Goal: Communication & Community: Answer question/provide support

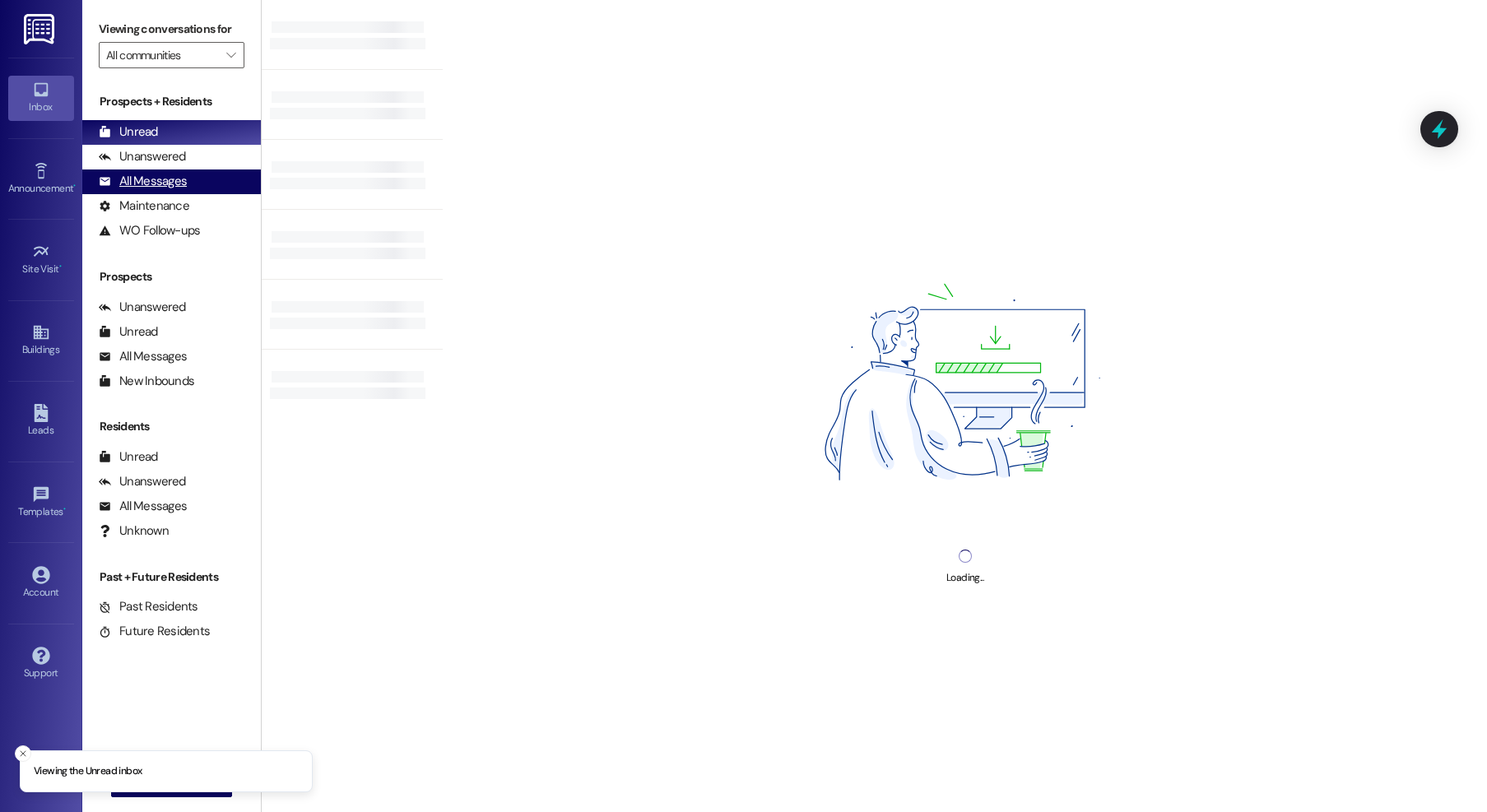
click at [154, 177] on div "All Messages" at bounding box center [142, 181] width 88 height 18
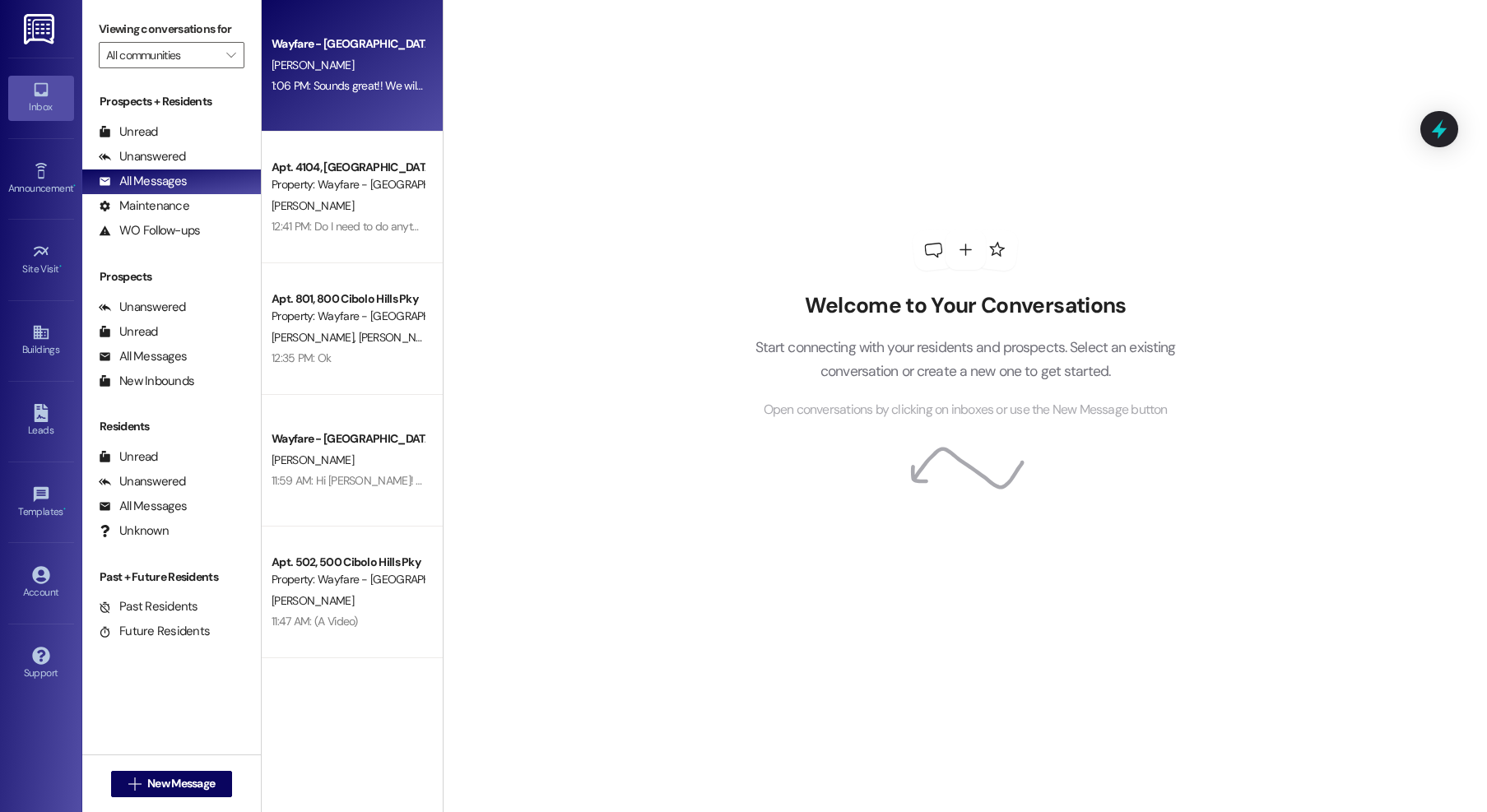
click at [330, 102] on div "Wayfare - Cibolo Hills Prospect K. Cook 1:06 PM: Sounds great!! We will see you…" at bounding box center [352, 66] width 181 height 132
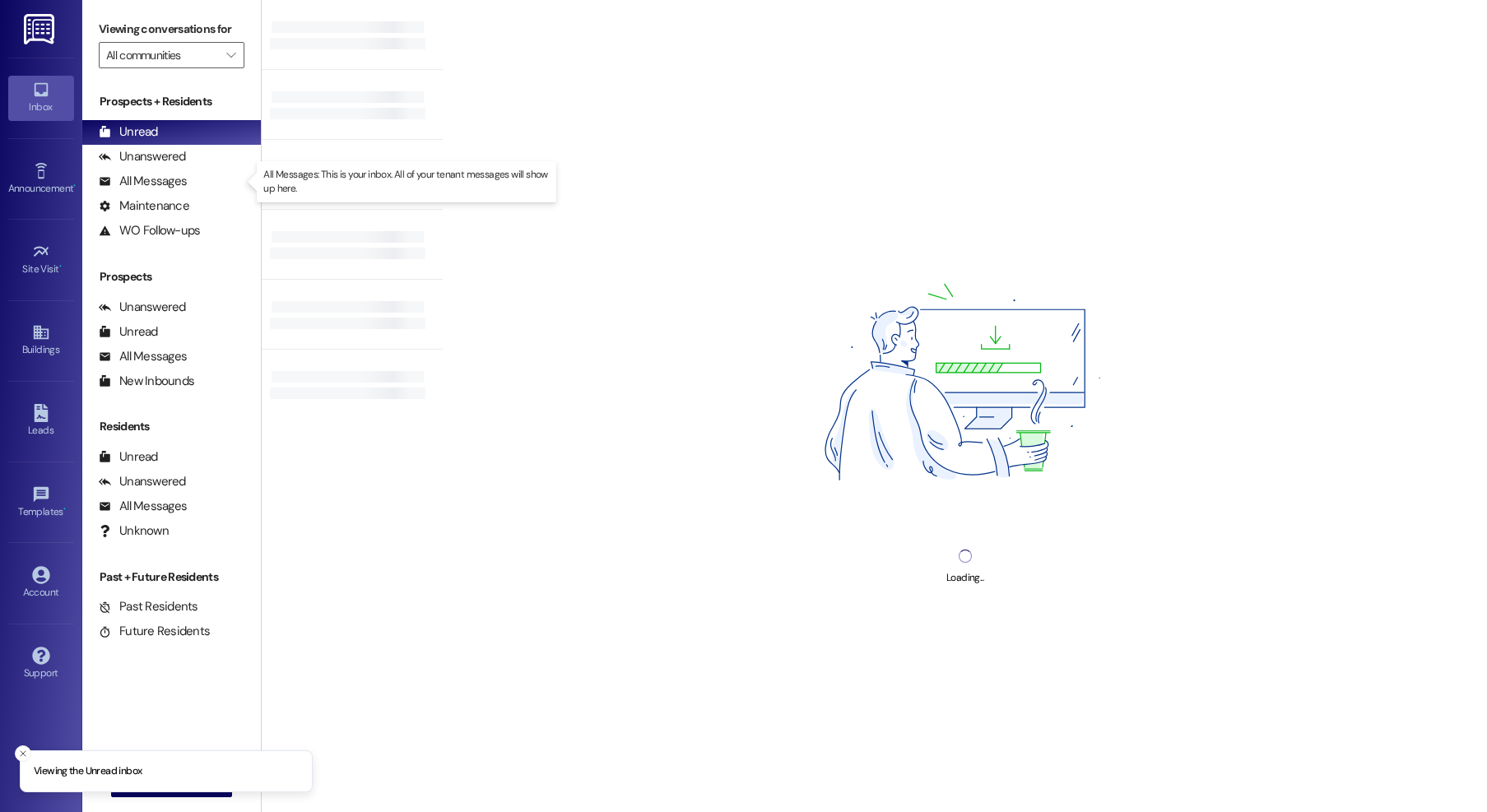
drag, startPoint x: 147, startPoint y: 184, endPoint x: 238, endPoint y: 111, distance: 116.7
click at [147, 184] on div "All Messages" at bounding box center [142, 181] width 88 height 18
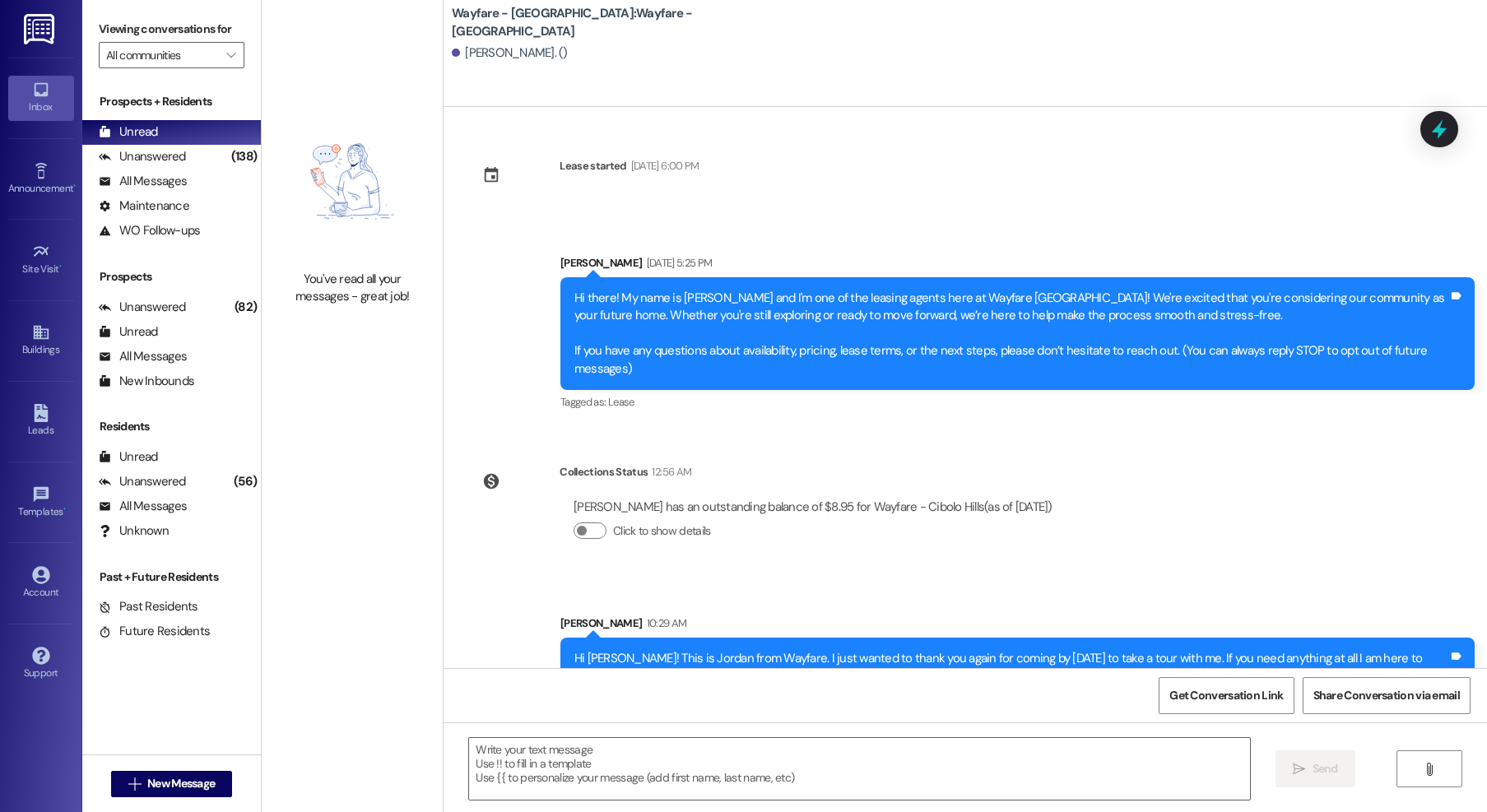
scroll to position [42, 0]
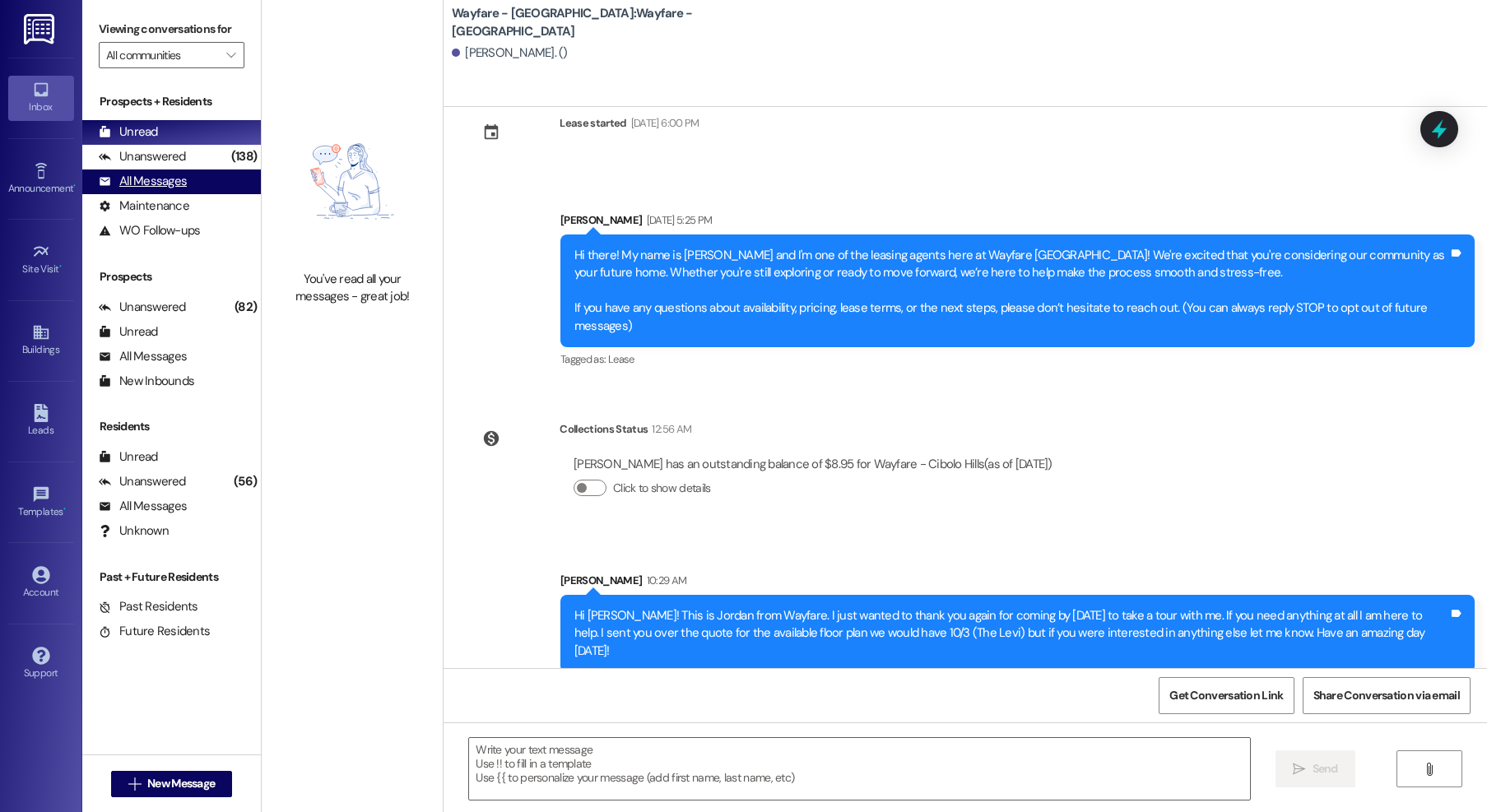
click at [183, 170] on div "All Messages (undefined)" at bounding box center [171, 182] width 178 height 25
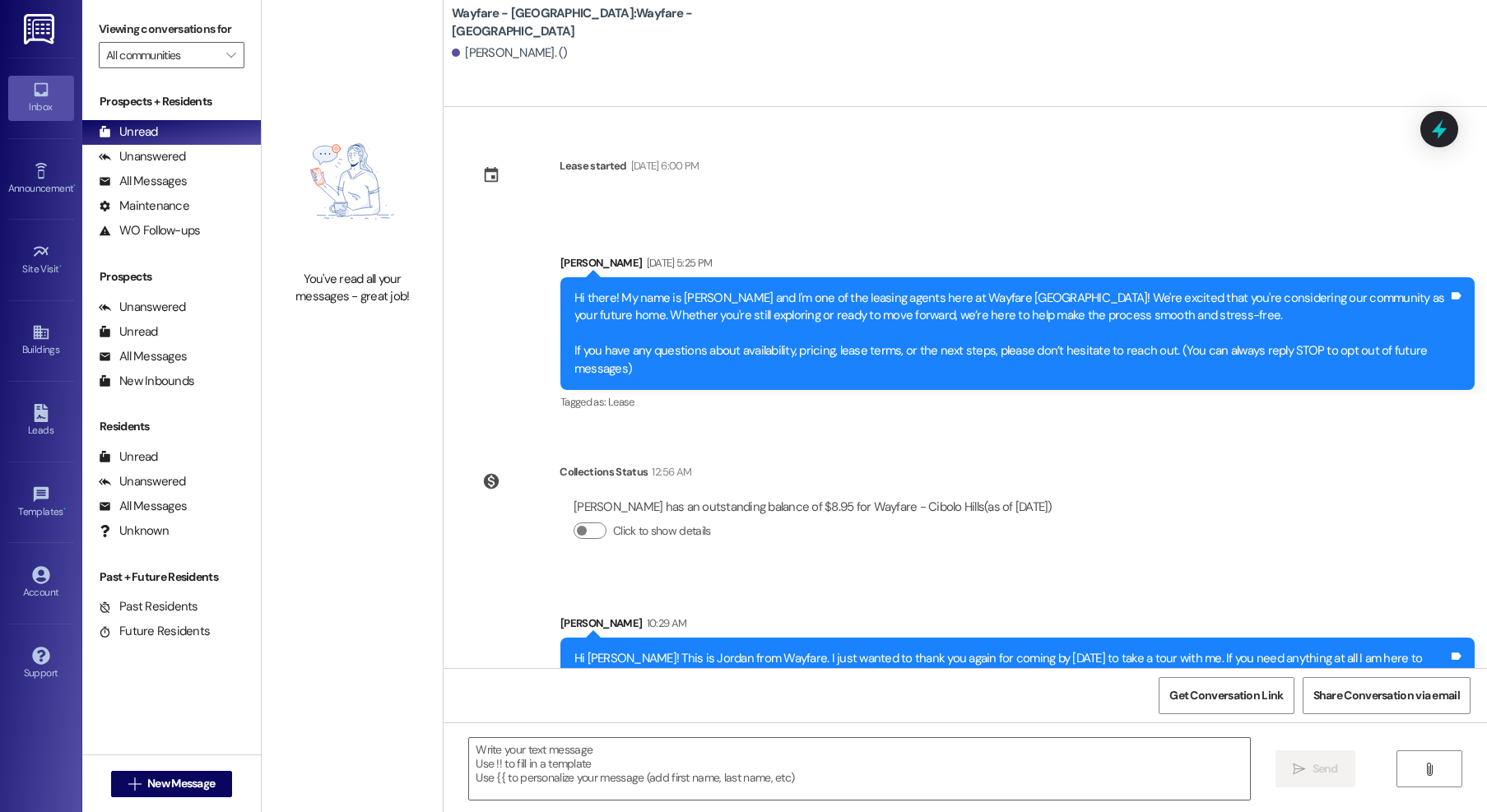
scroll to position [42, 0]
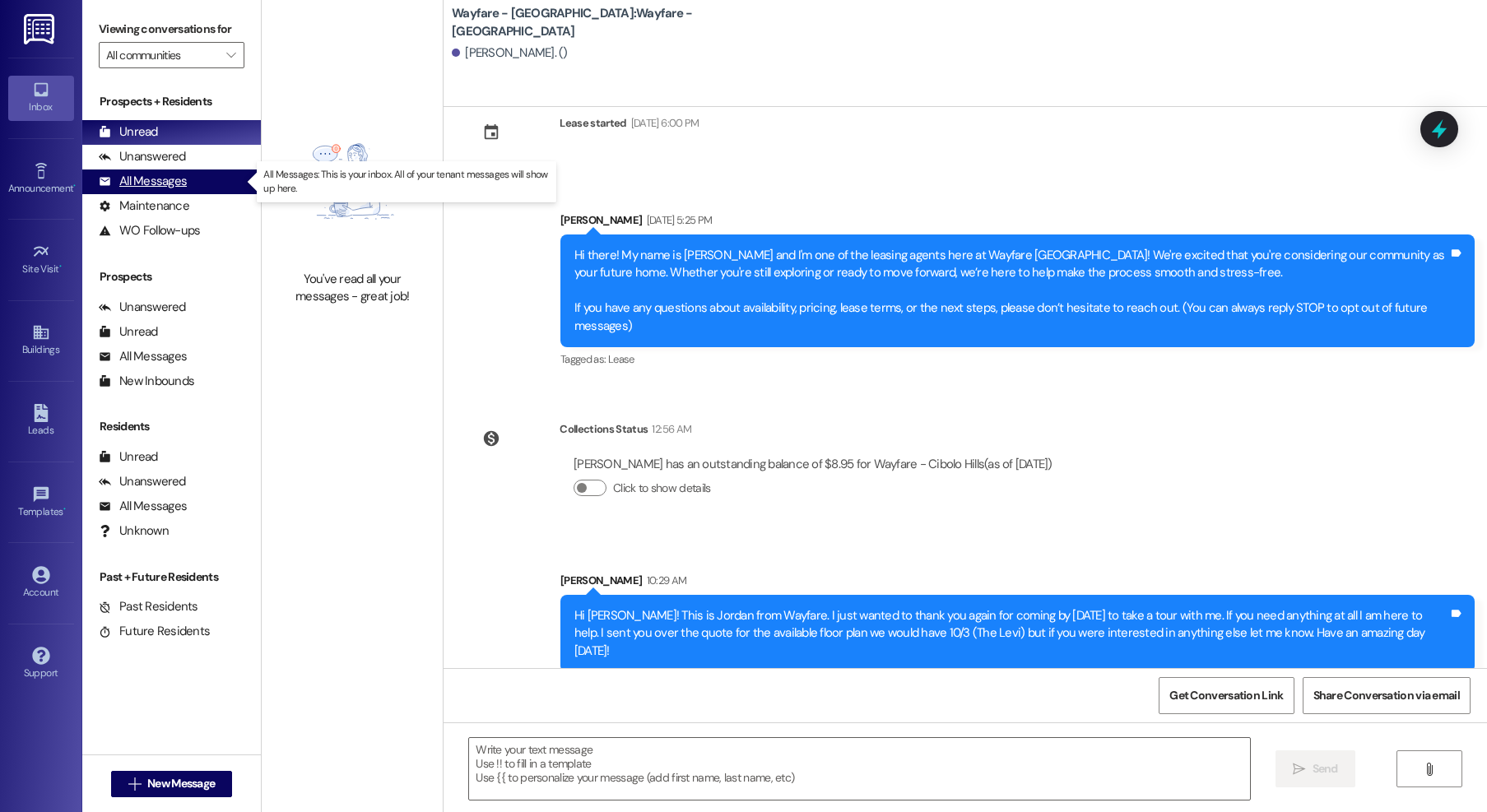
click at [126, 188] on div "All Messages" at bounding box center [142, 181] width 88 height 18
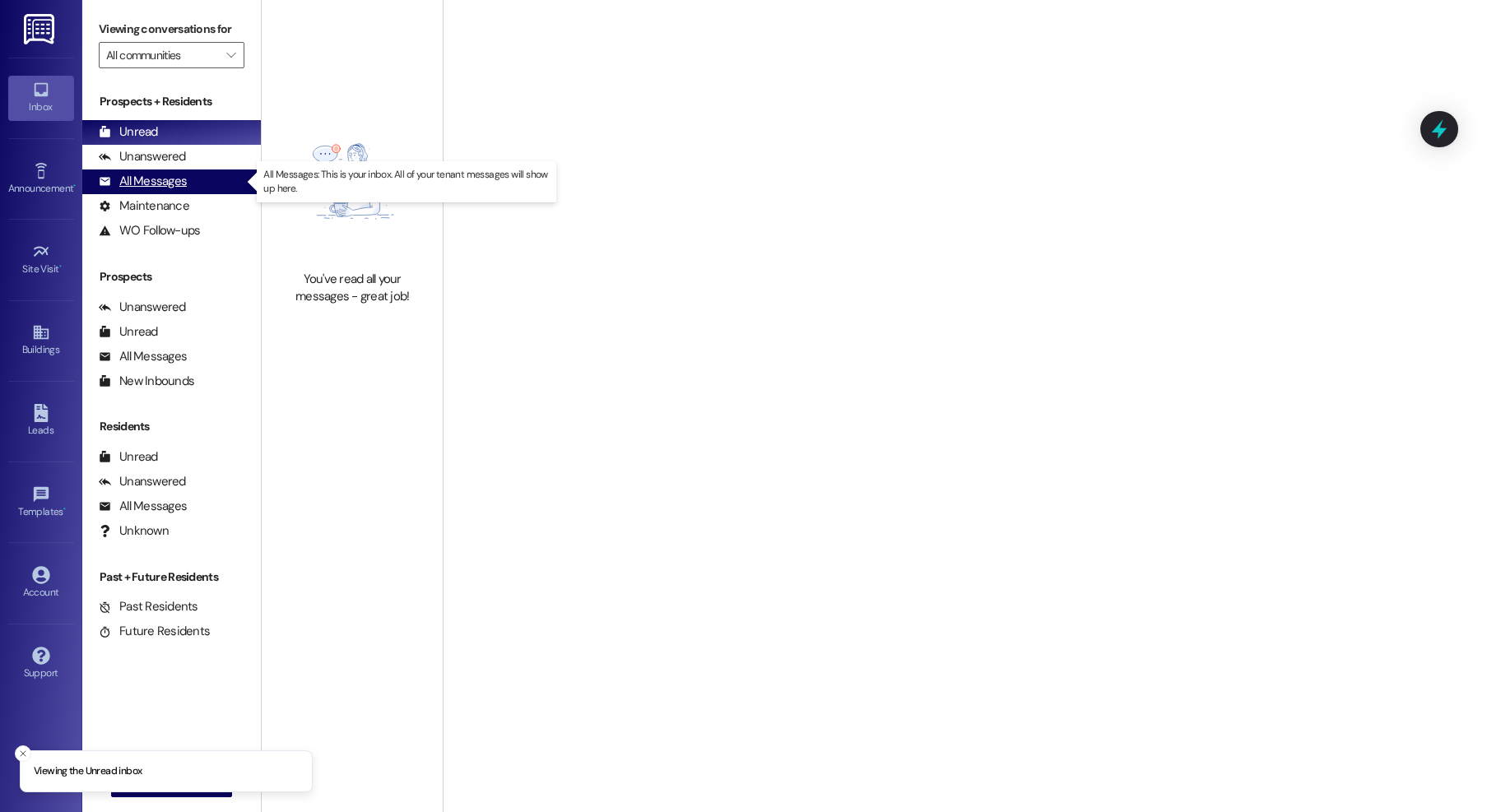
click at [213, 178] on div "All Messages (undefined)" at bounding box center [171, 182] width 178 height 25
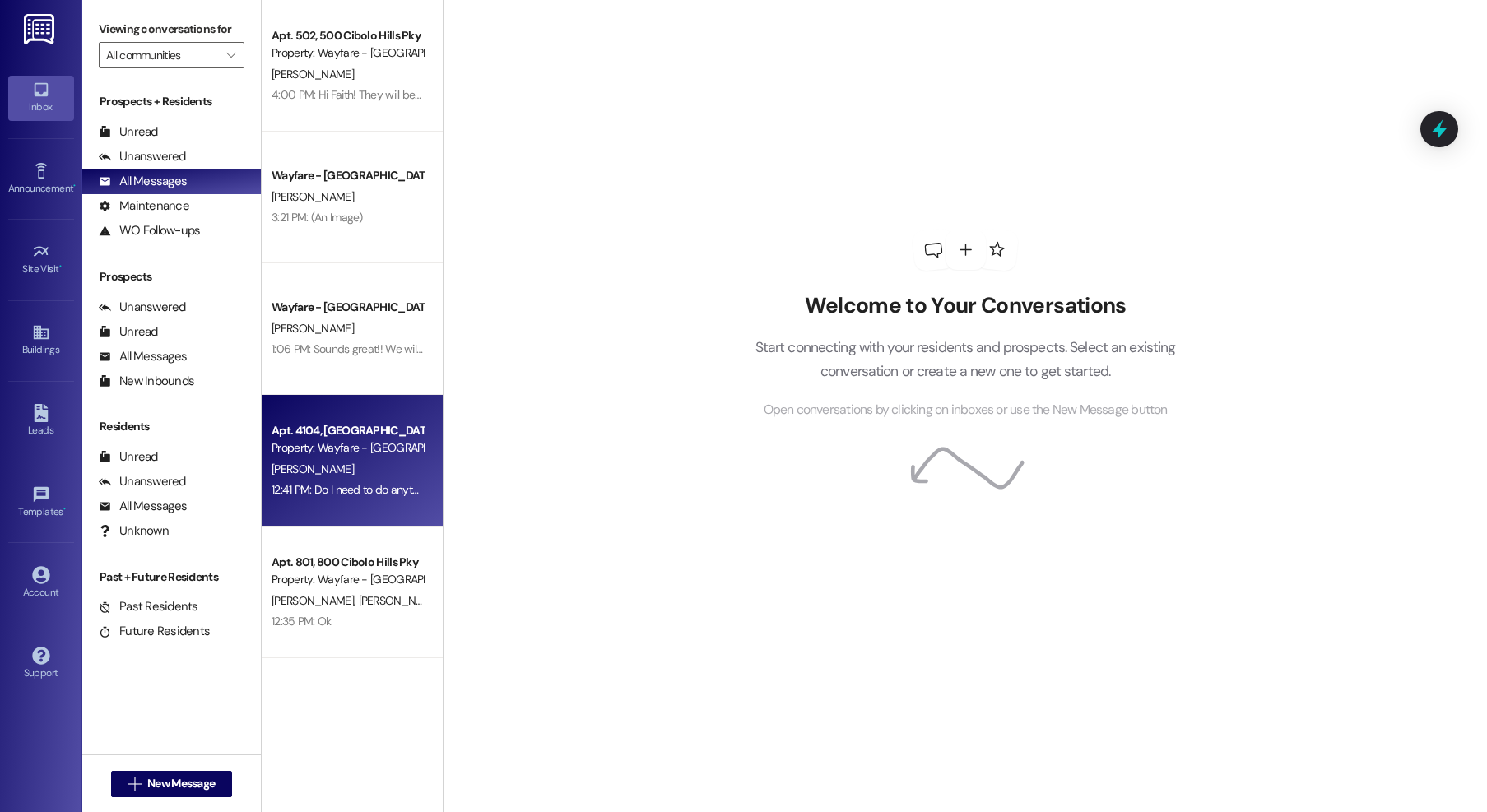
click at [295, 480] on div "12:41 PM: Do I need to do anything else? 12:41 PM: Do I need to do anything els…" at bounding box center [347, 490] width 155 height 20
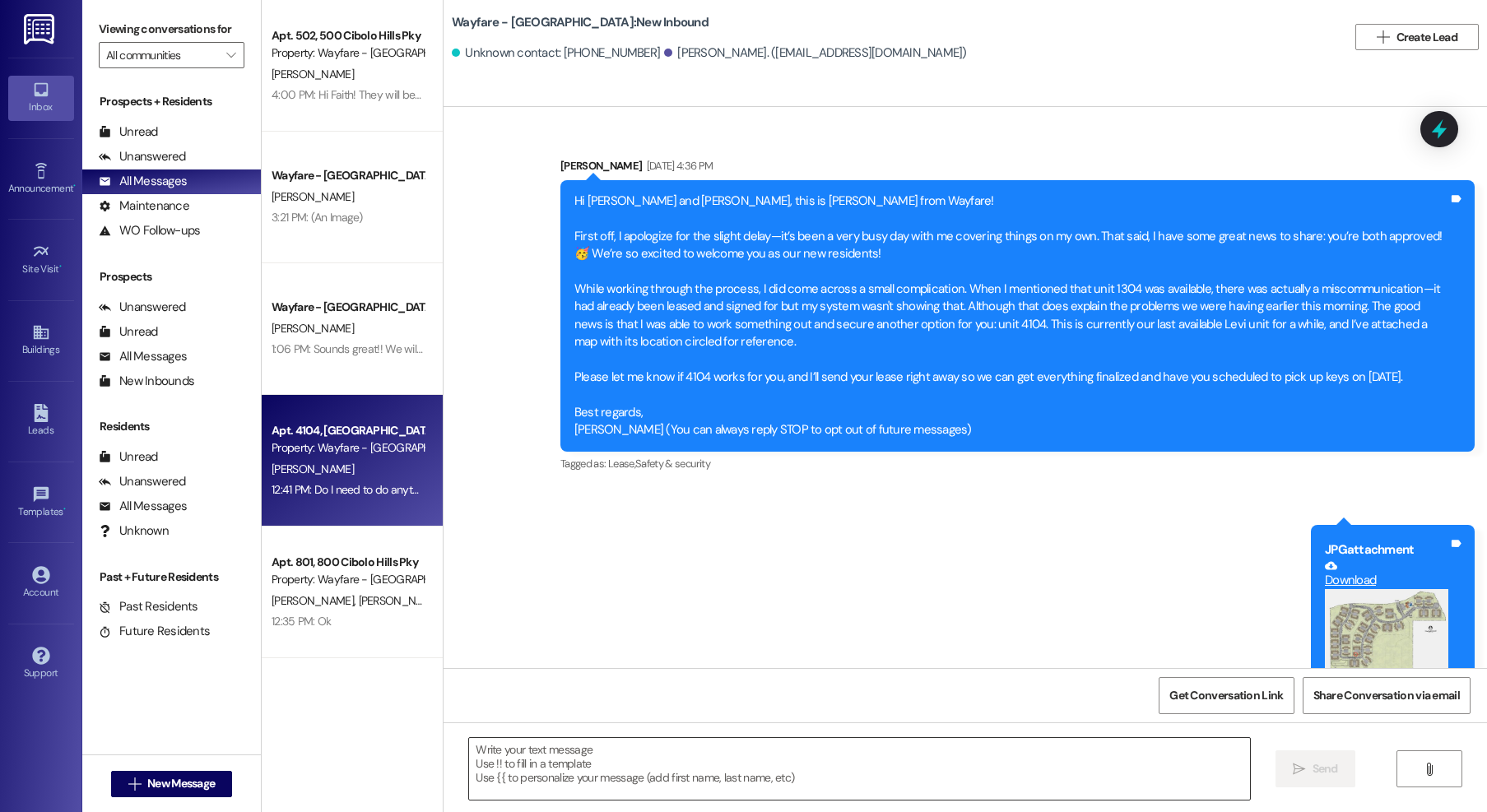
scroll to position [2445, 0]
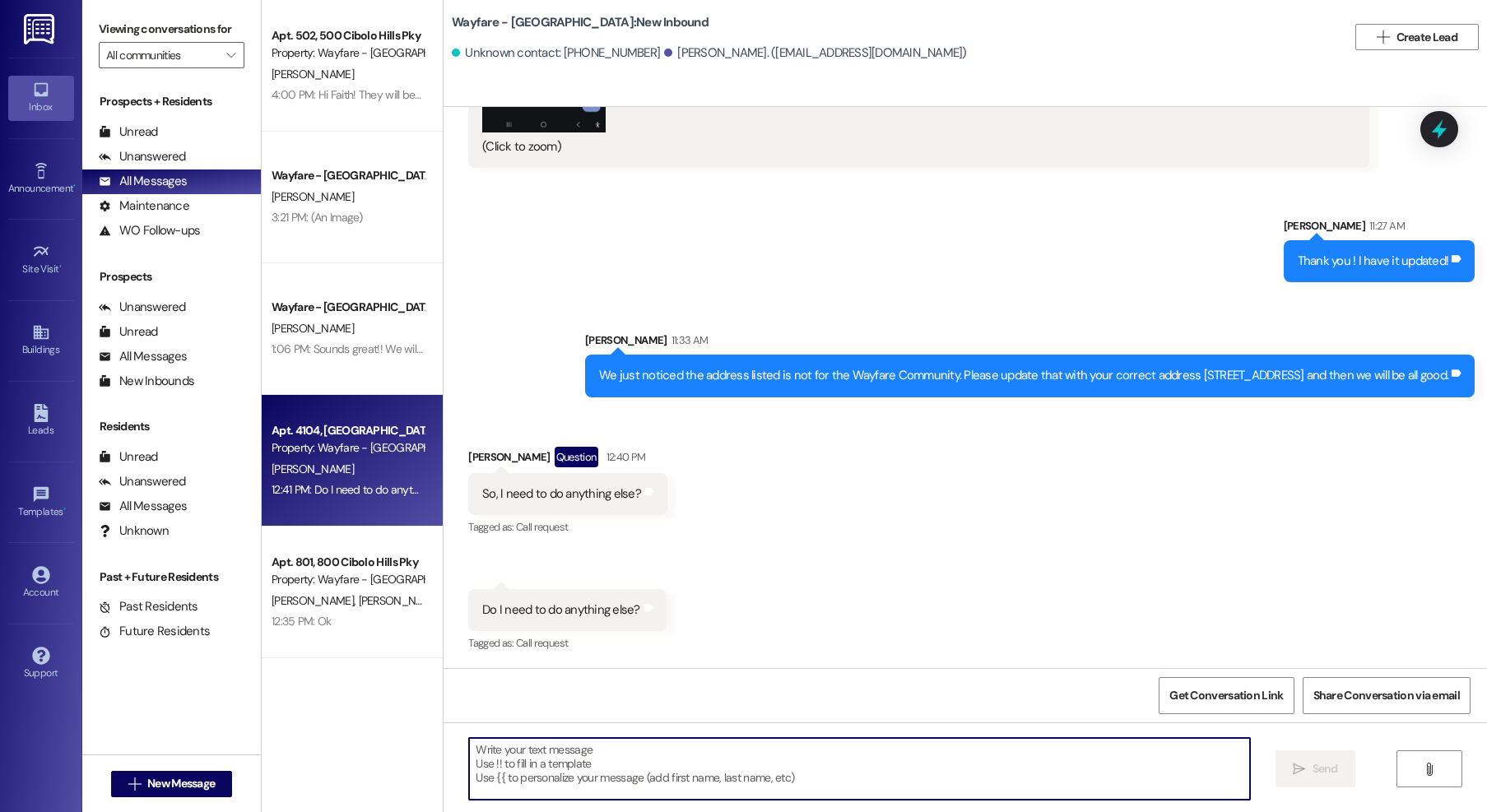
click at [613, 767] on textarea at bounding box center [859, 769] width 781 height 62
type textarea "Nope that is all!"
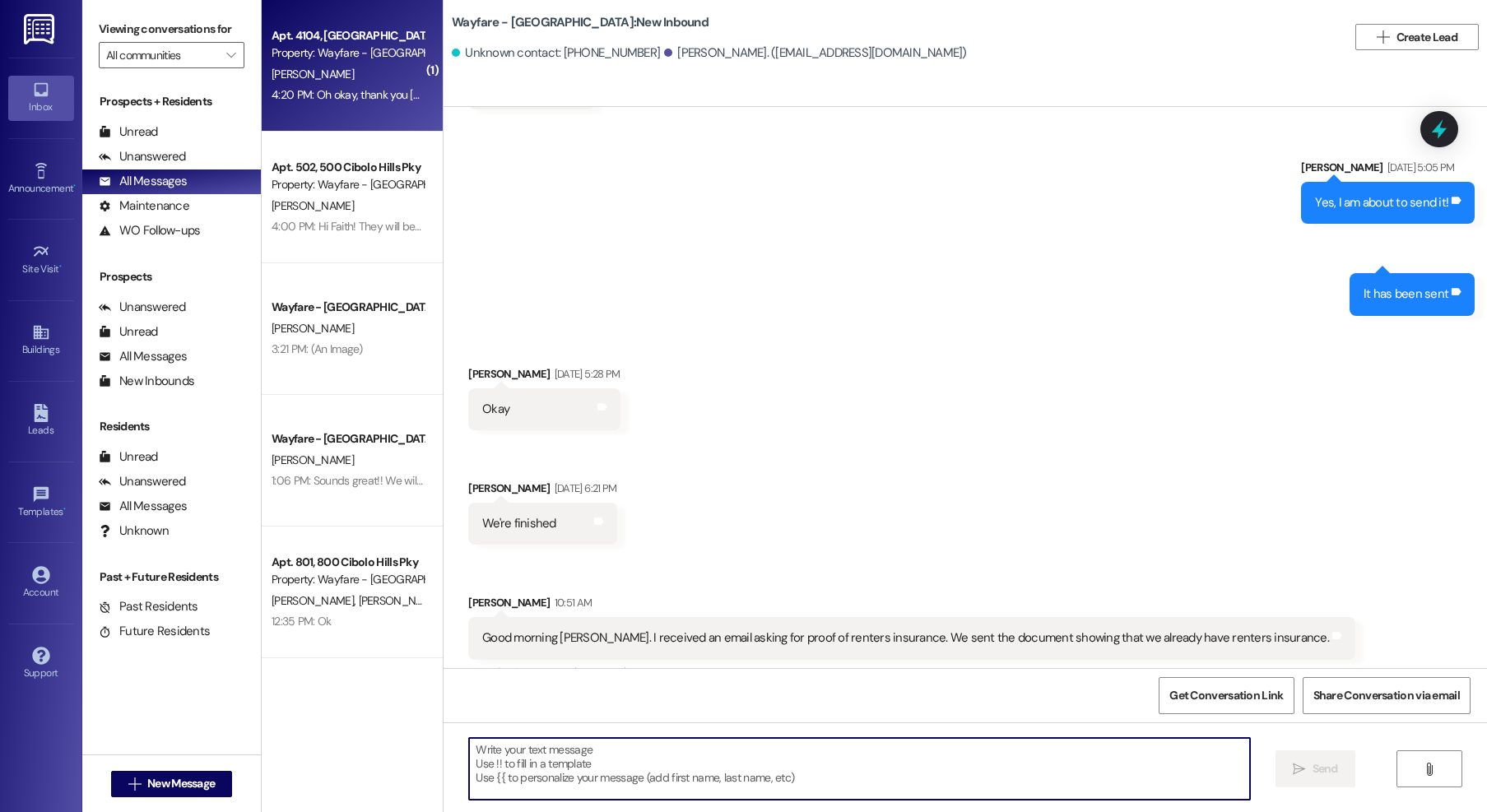
scroll to position [2674, 0]
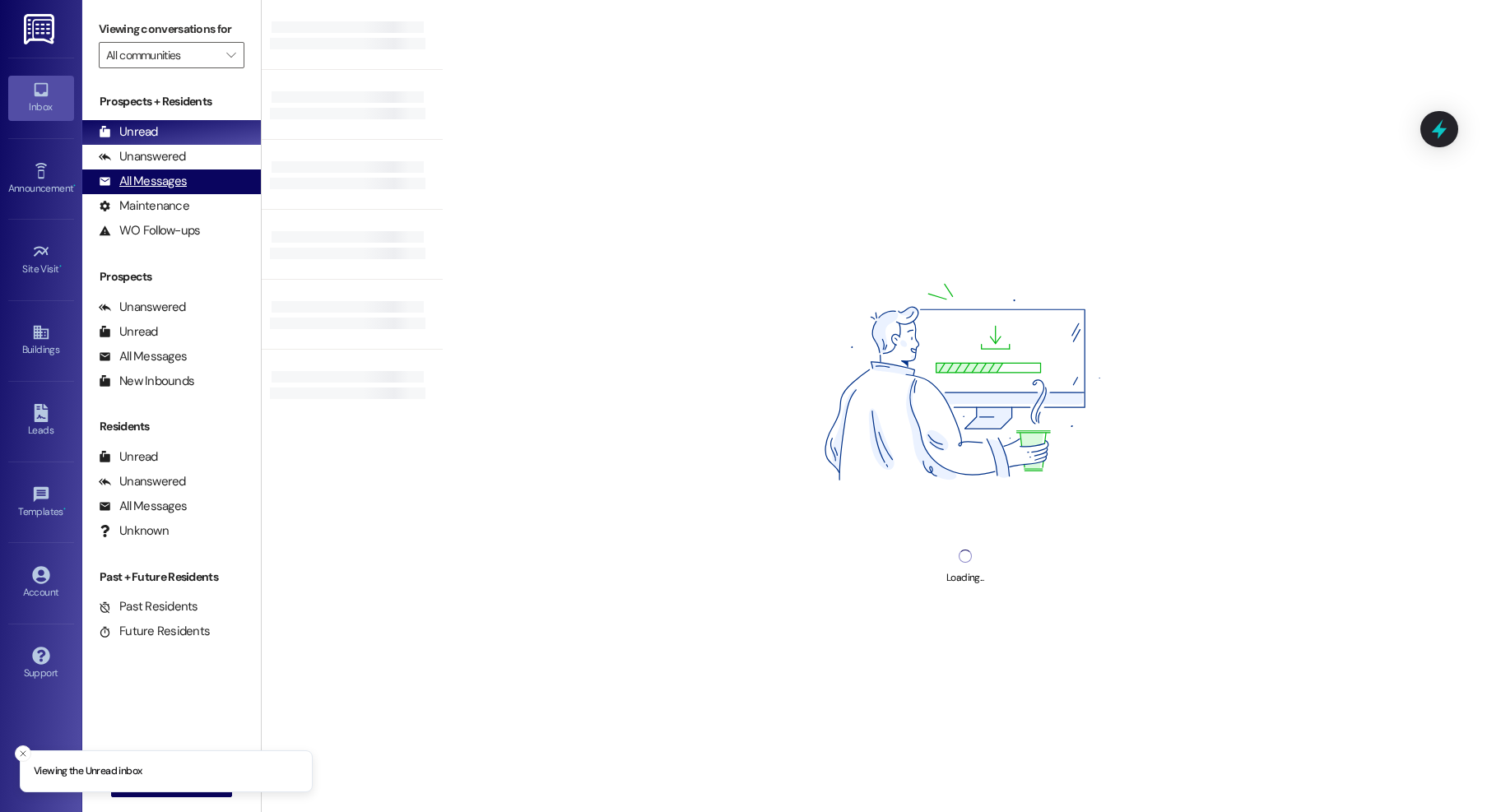
click at [167, 173] on div "All Messages" at bounding box center [142, 181] width 88 height 18
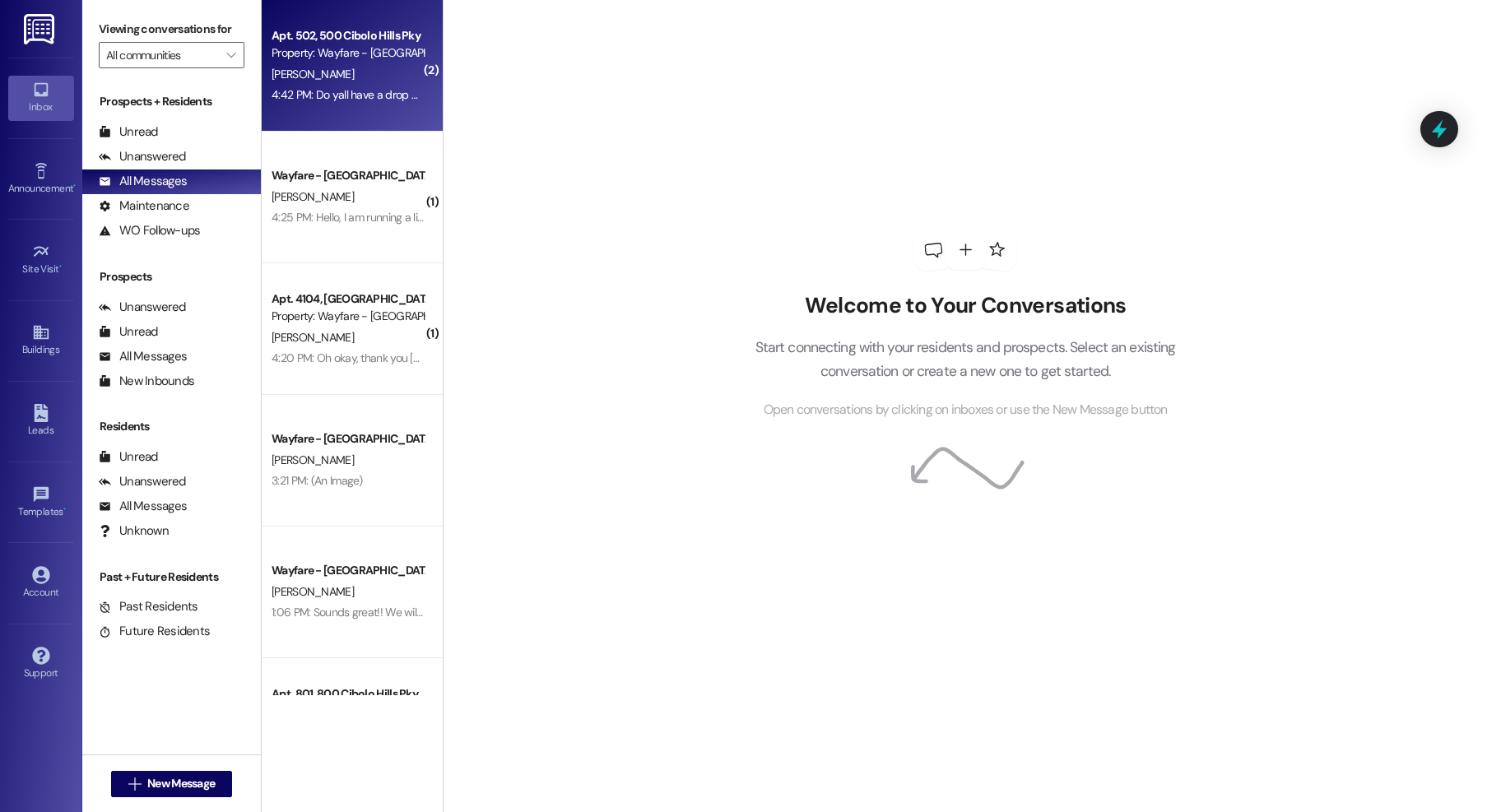
click at [345, 68] on div "[PERSON_NAME]" at bounding box center [347, 75] width 155 height 20
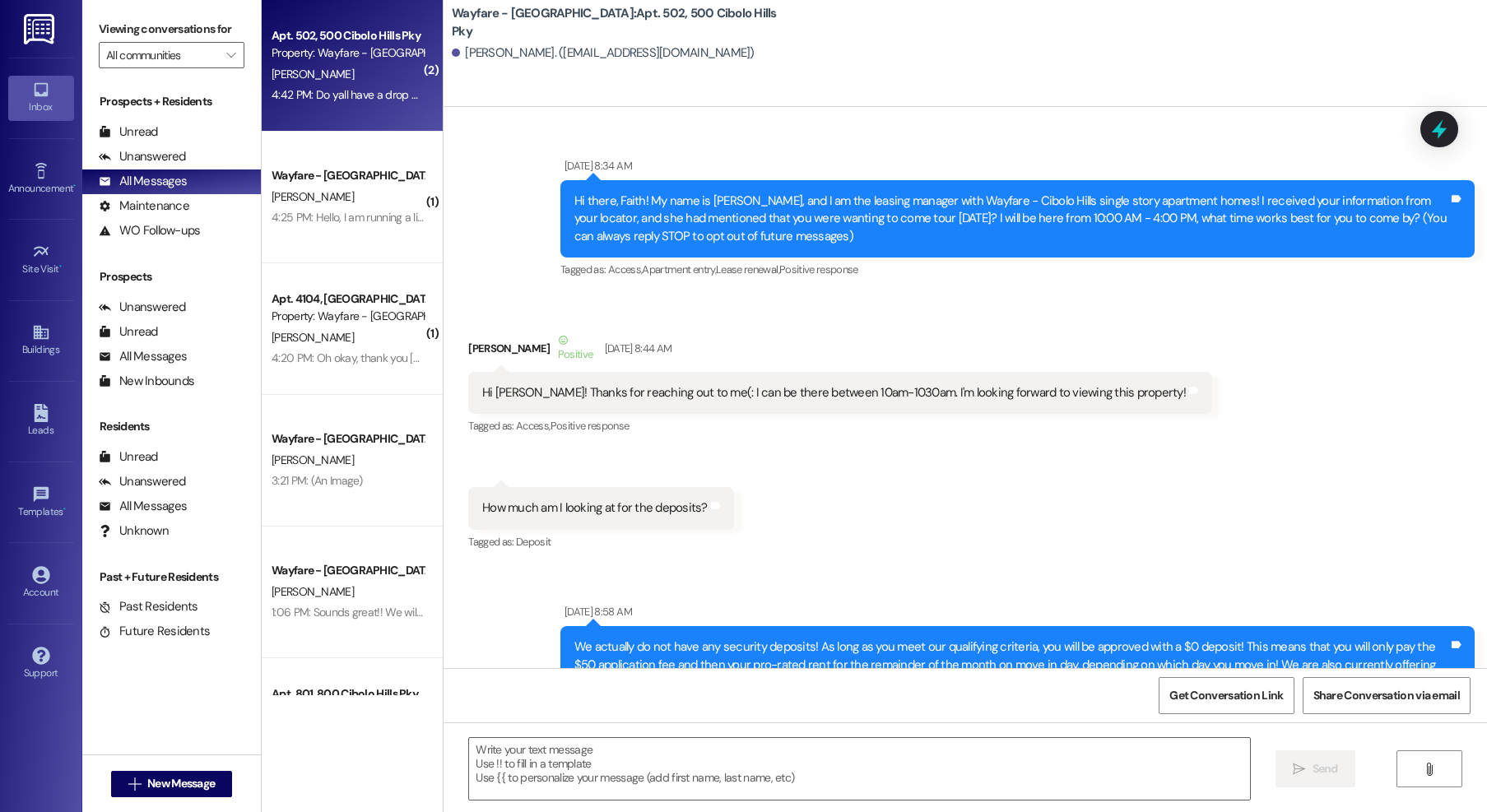
scroll to position [72619, 0]
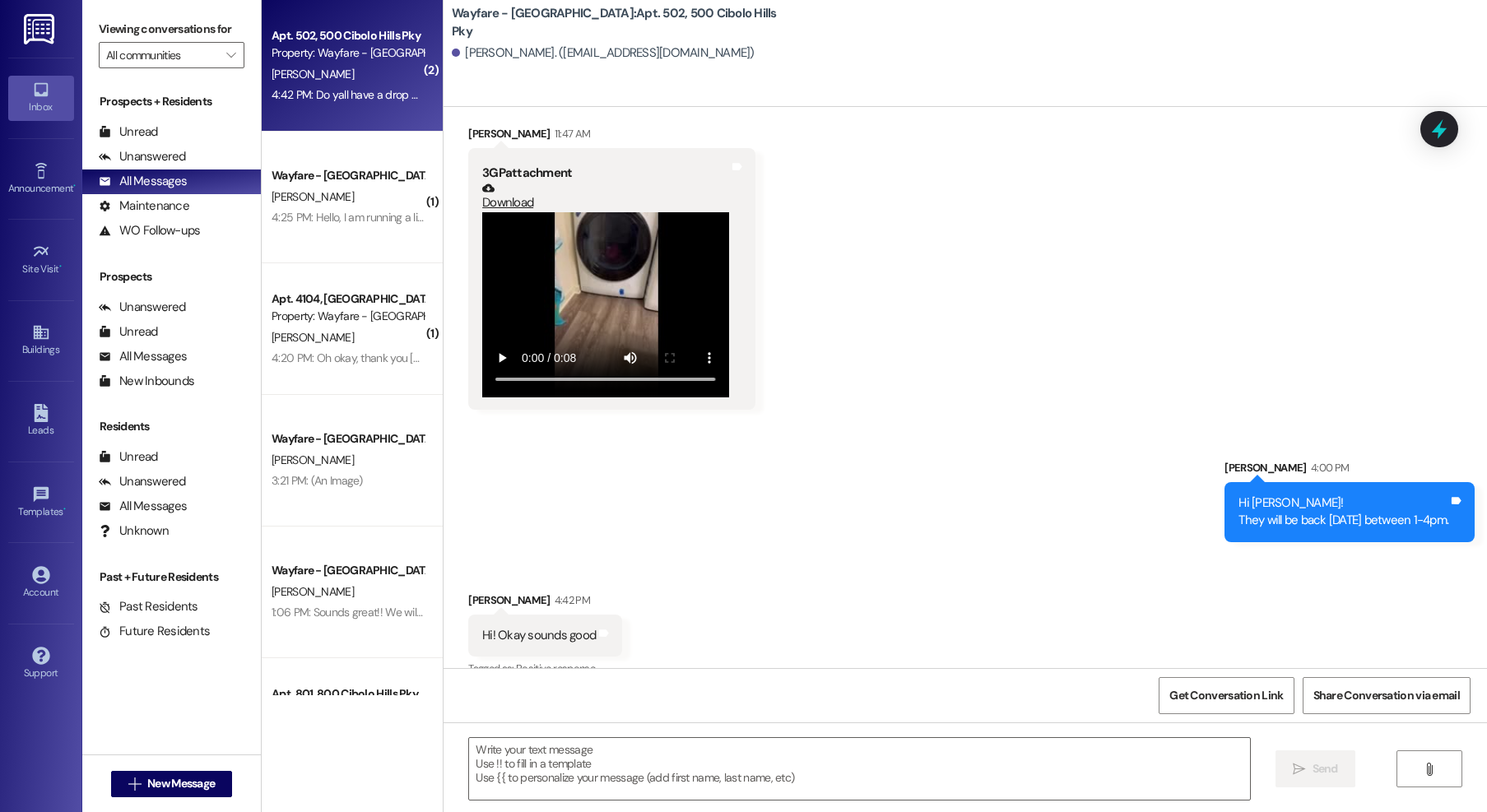
click at [632, 810] on div " Send " at bounding box center [965, 784] width 1043 height 124
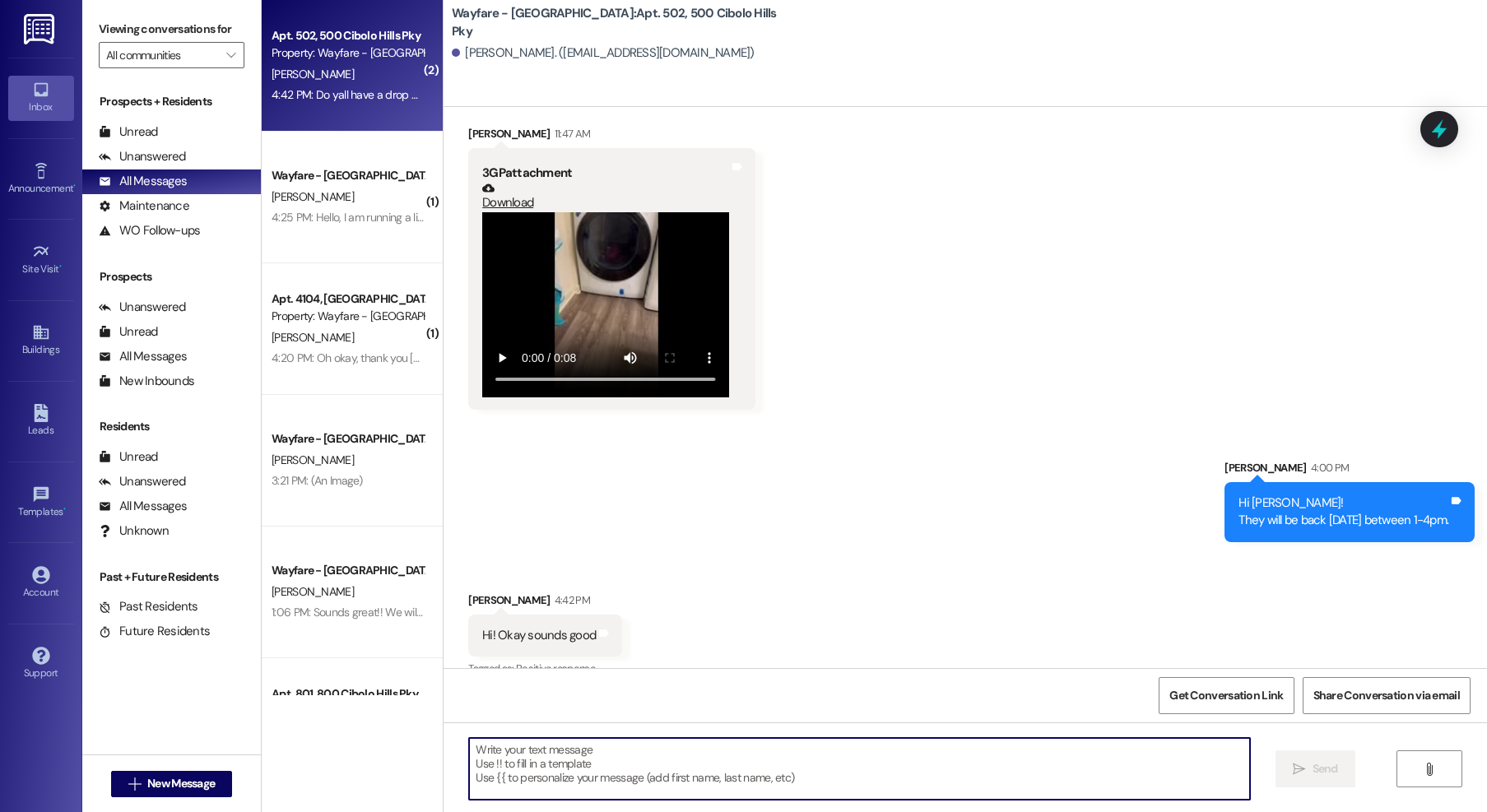
click at [630, 787] on textarea at bounding box center [859, 769] width 781 height 62
click at [536, 754] on textarea "We don't unfortunatley." at bounding box center [859, 769] width 781 height 62
click at [606, 756] on textarea "We don't unfortunately." at bounding box center [859, 769] width 781 height 62
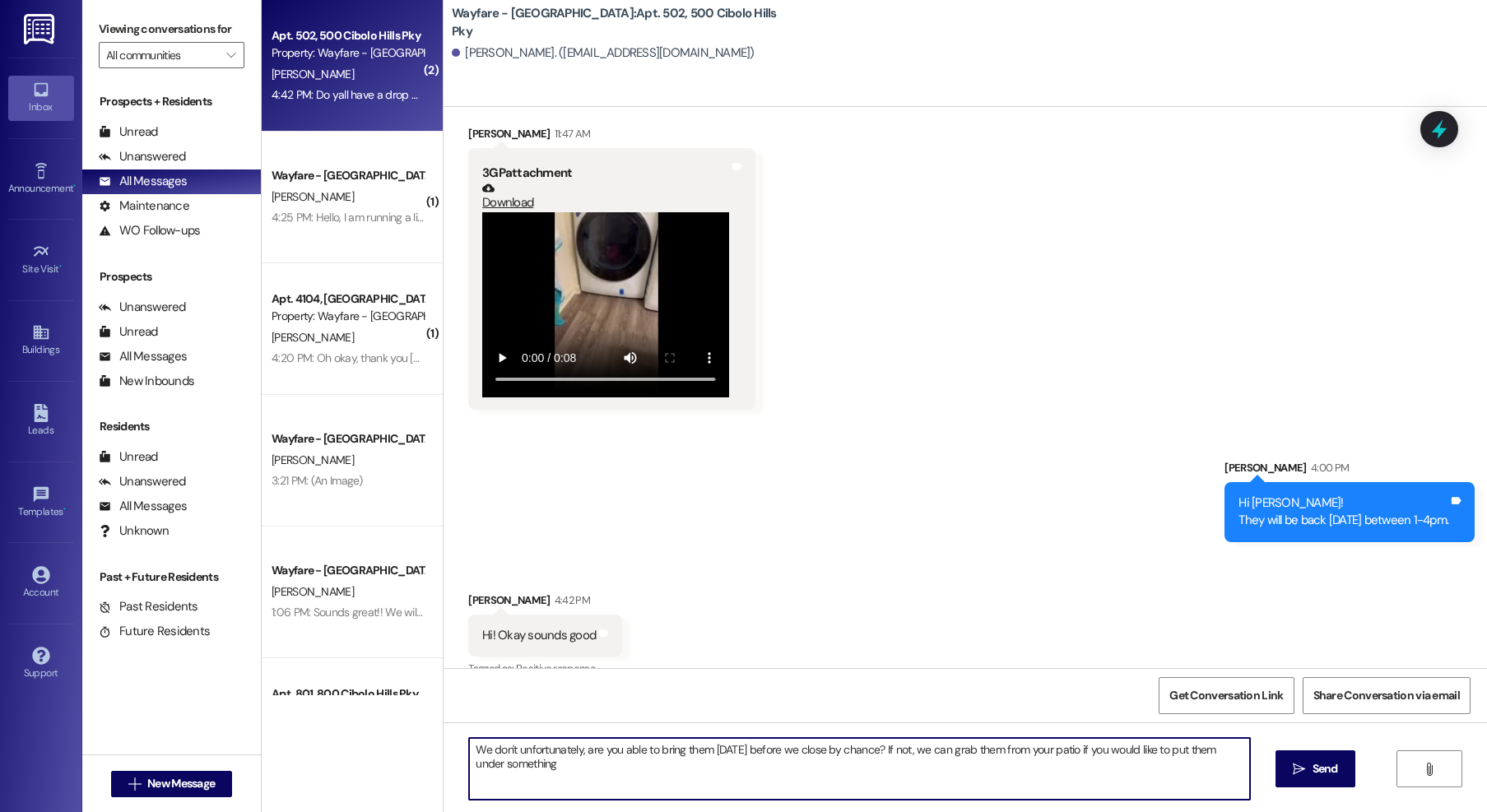
click at [1081, 754] on textarea "We don't unfortunately, are you able to bring them [DATE] before we close by ch…" at bounding box center [859, 769] width 781 height 62
click at [640, 770] on textarea "We don't unfortunately, are you able to bring them [DATE] before we close by ch…" at bounding box center [859, 769] width 781 height 62
type textarea "We don't unfortunately, are you able to bring them [DATE] before we close by ch…"
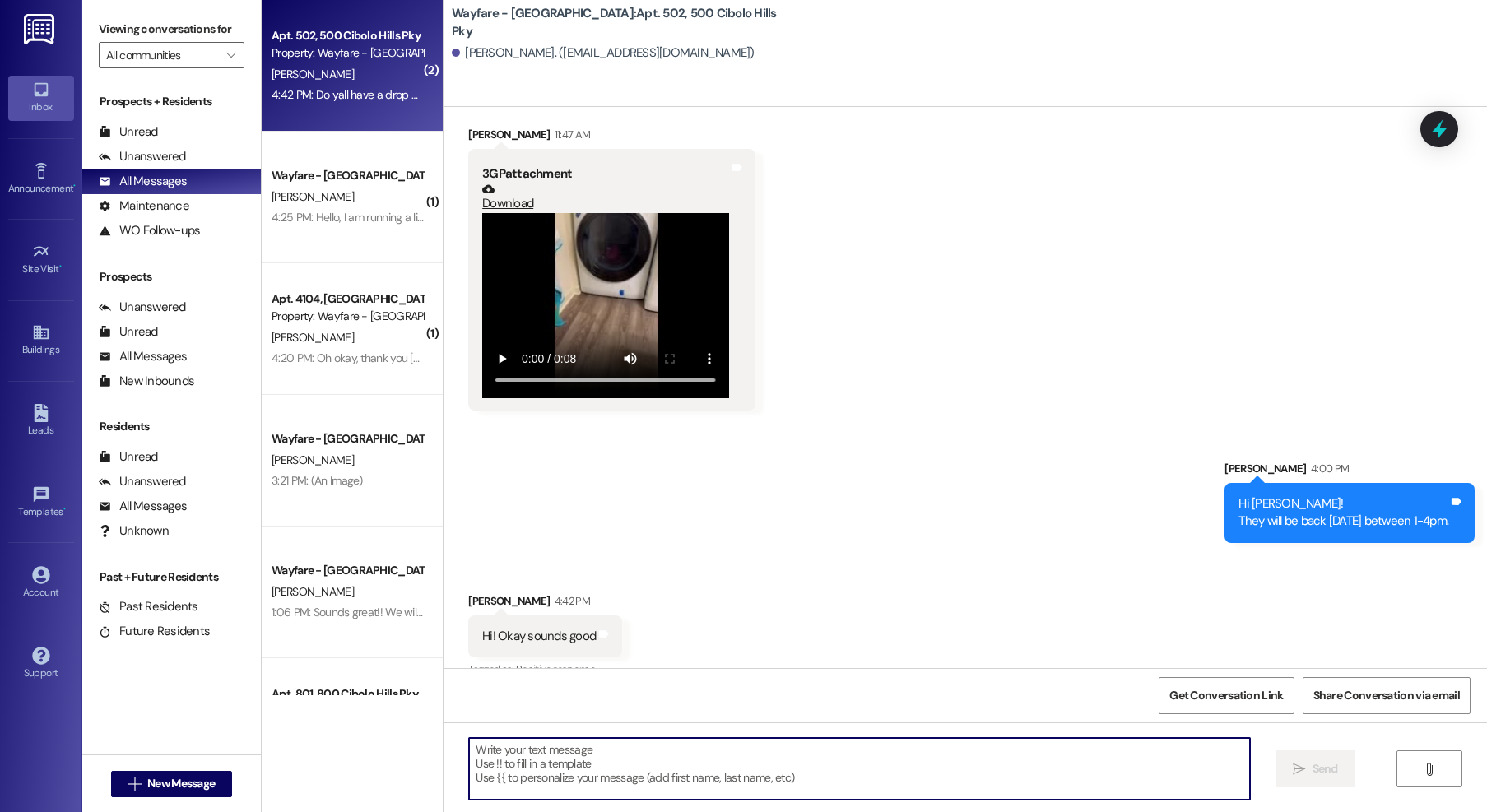
scroll to position [72751, 0]
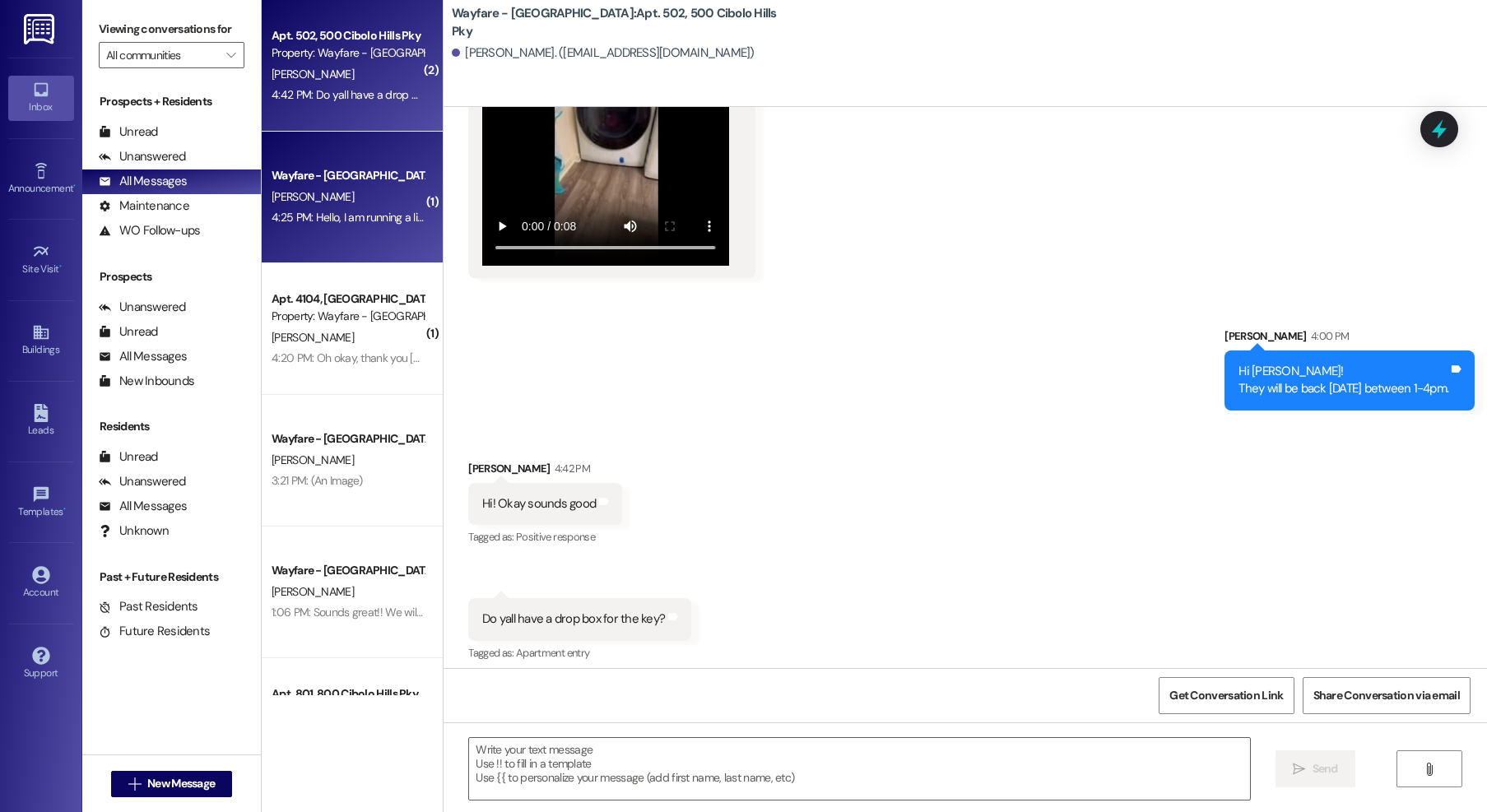
click at [299, 173] on div "Wayfare - [GEOGRAPHIC_DATA]" at bounding box center [347, 175] width 152 height 18
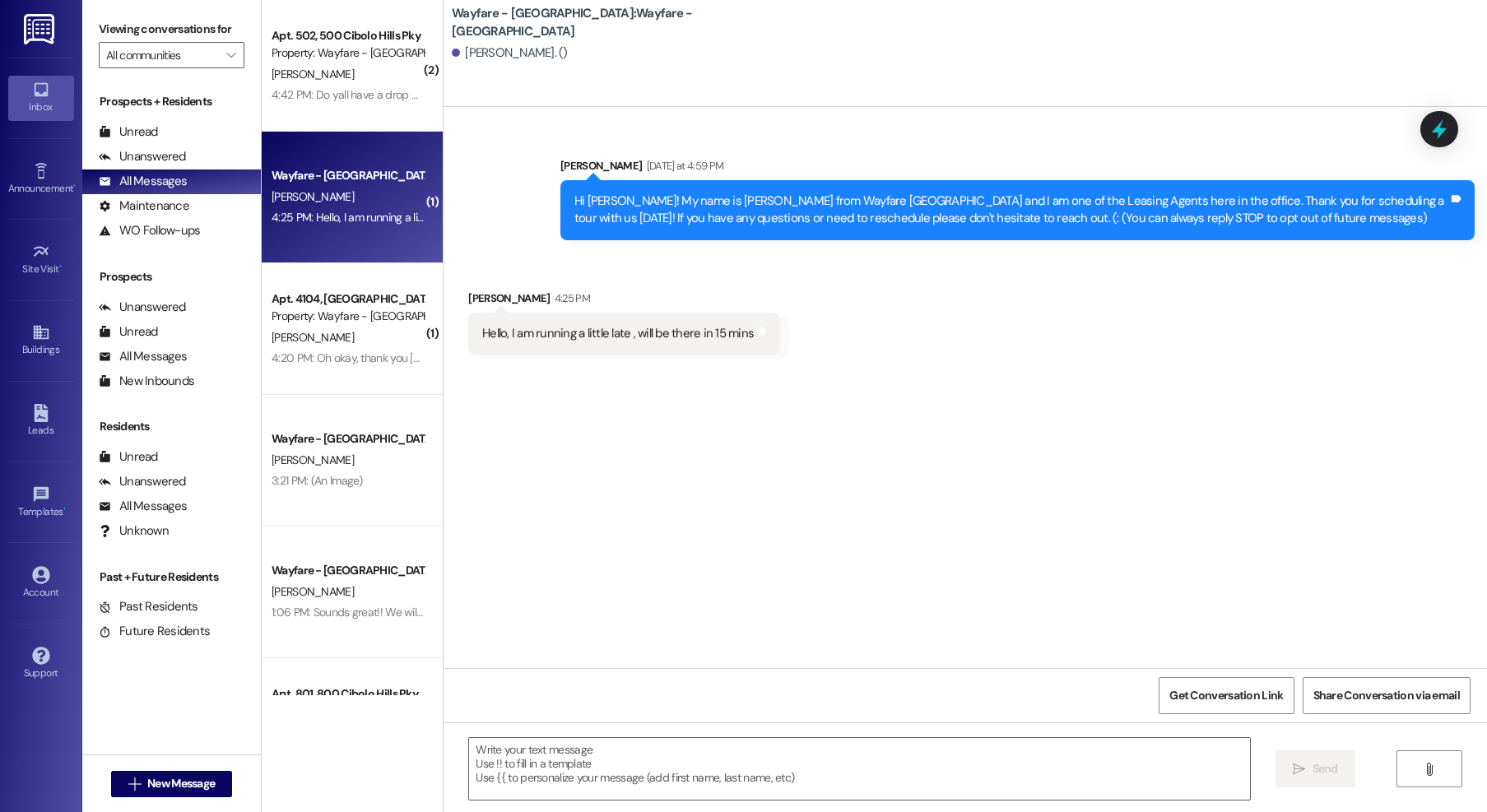
scroll to position [0, 0]
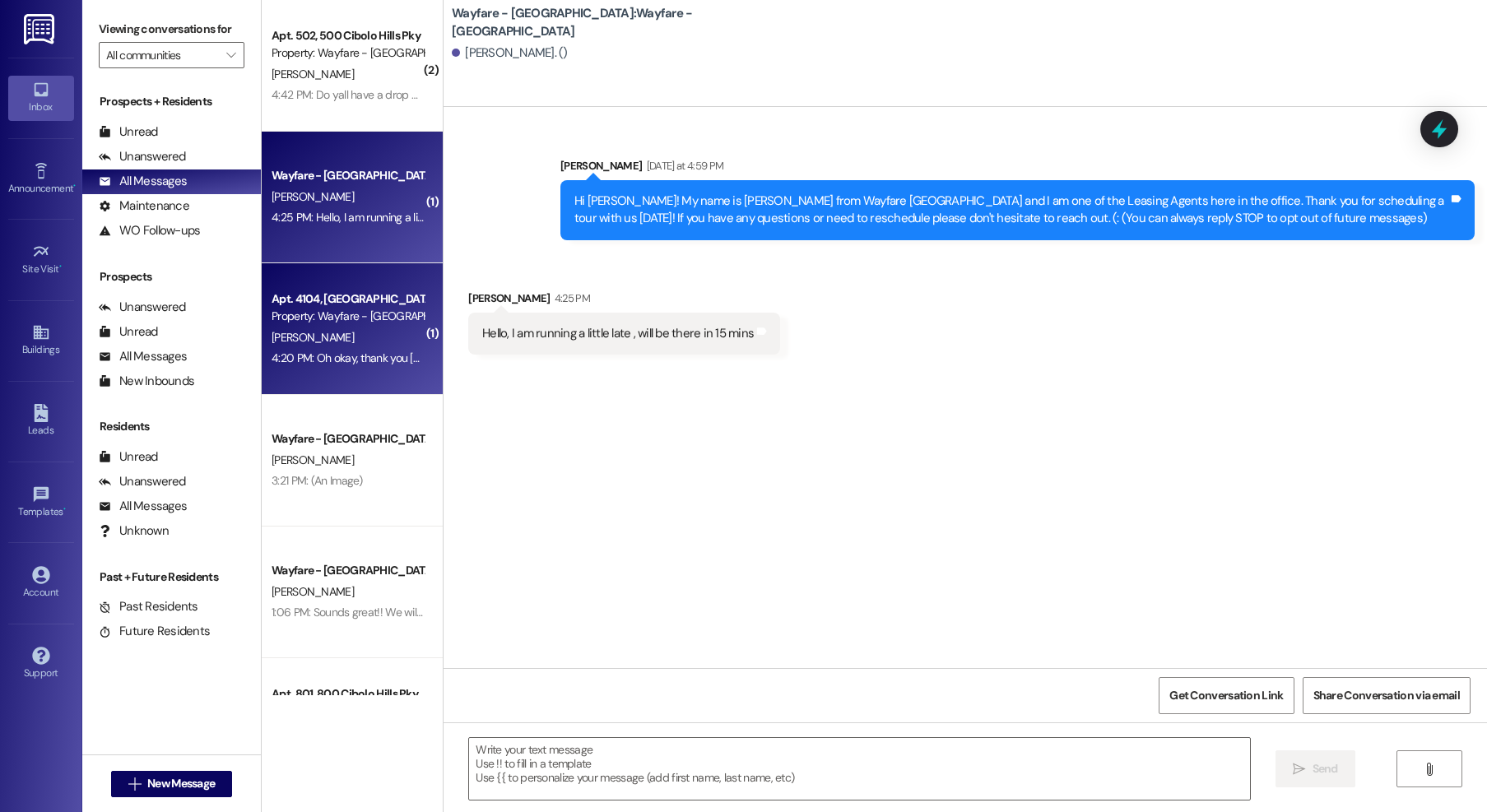
click at [373, 317] on div "Property: Wayfare - [GEOGRAPHIC_DATA]" at bounding box center [347, 316] width 152 height 18
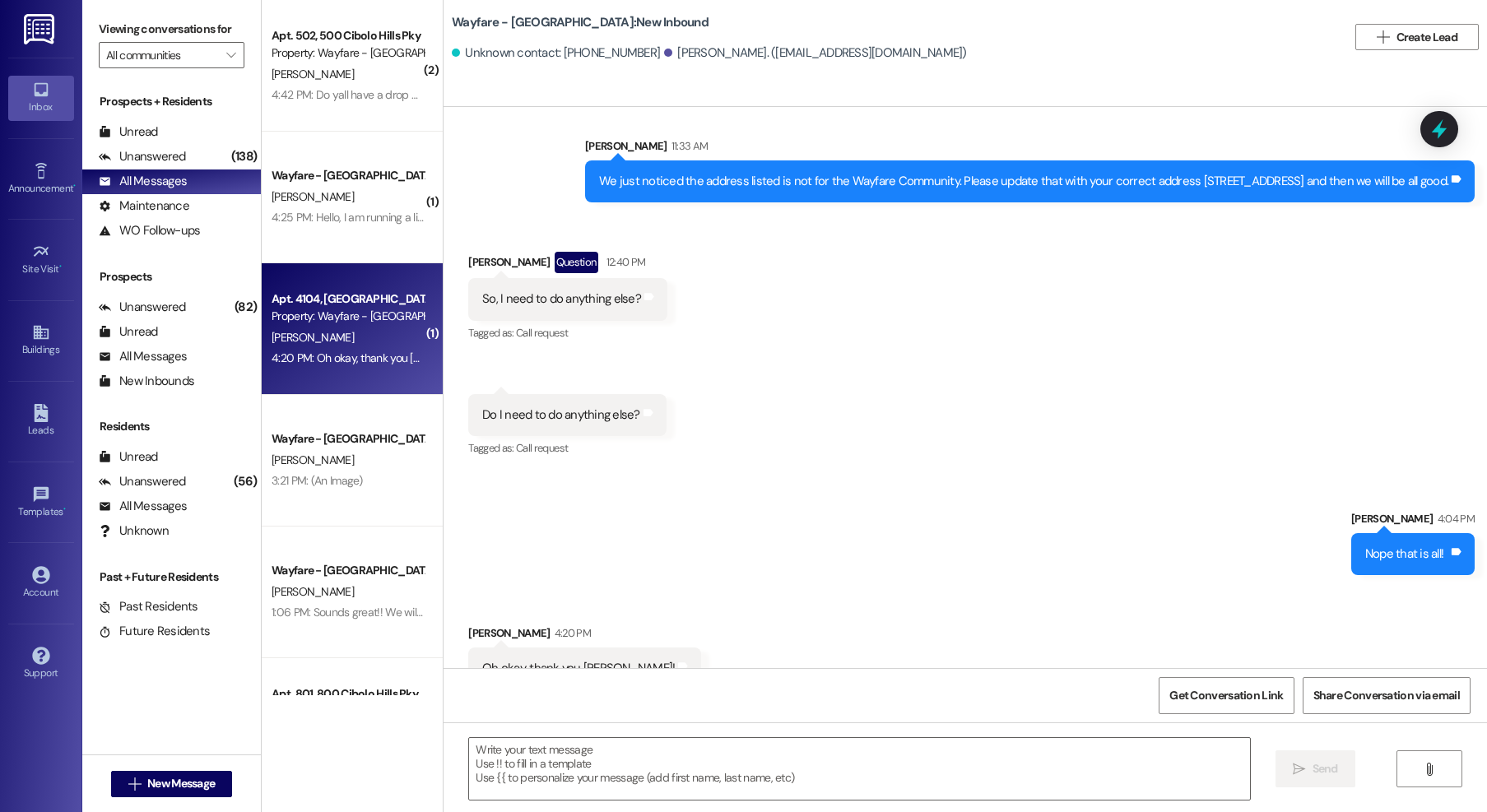
scroll to position [2699, 0]
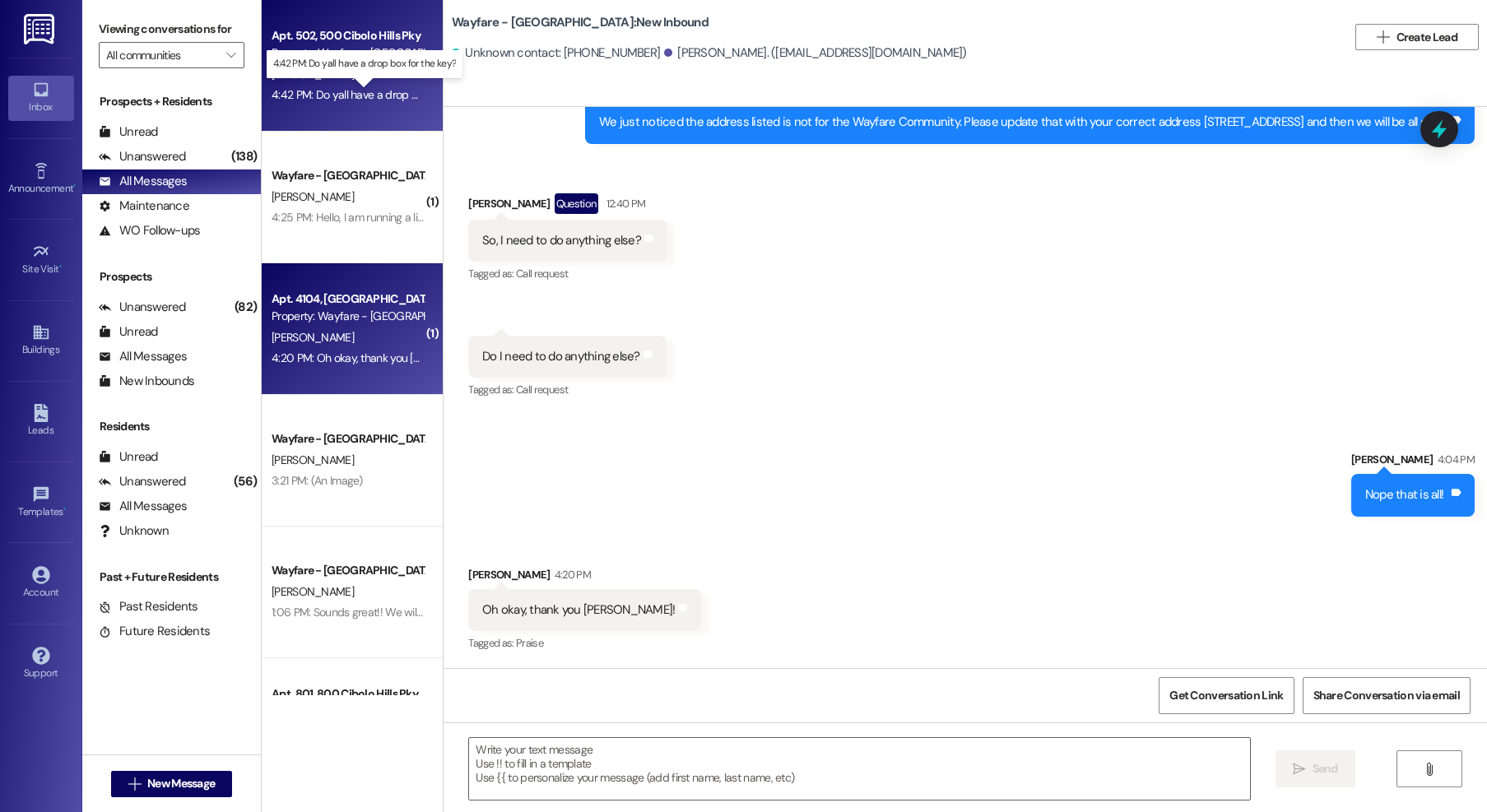
click at [350, 92] on div "4:42 PM: Do yall have a drop box for the key? 4:42 PM: Do yall have a drop box …" at bounding box center [379, 94] width 216 height 15
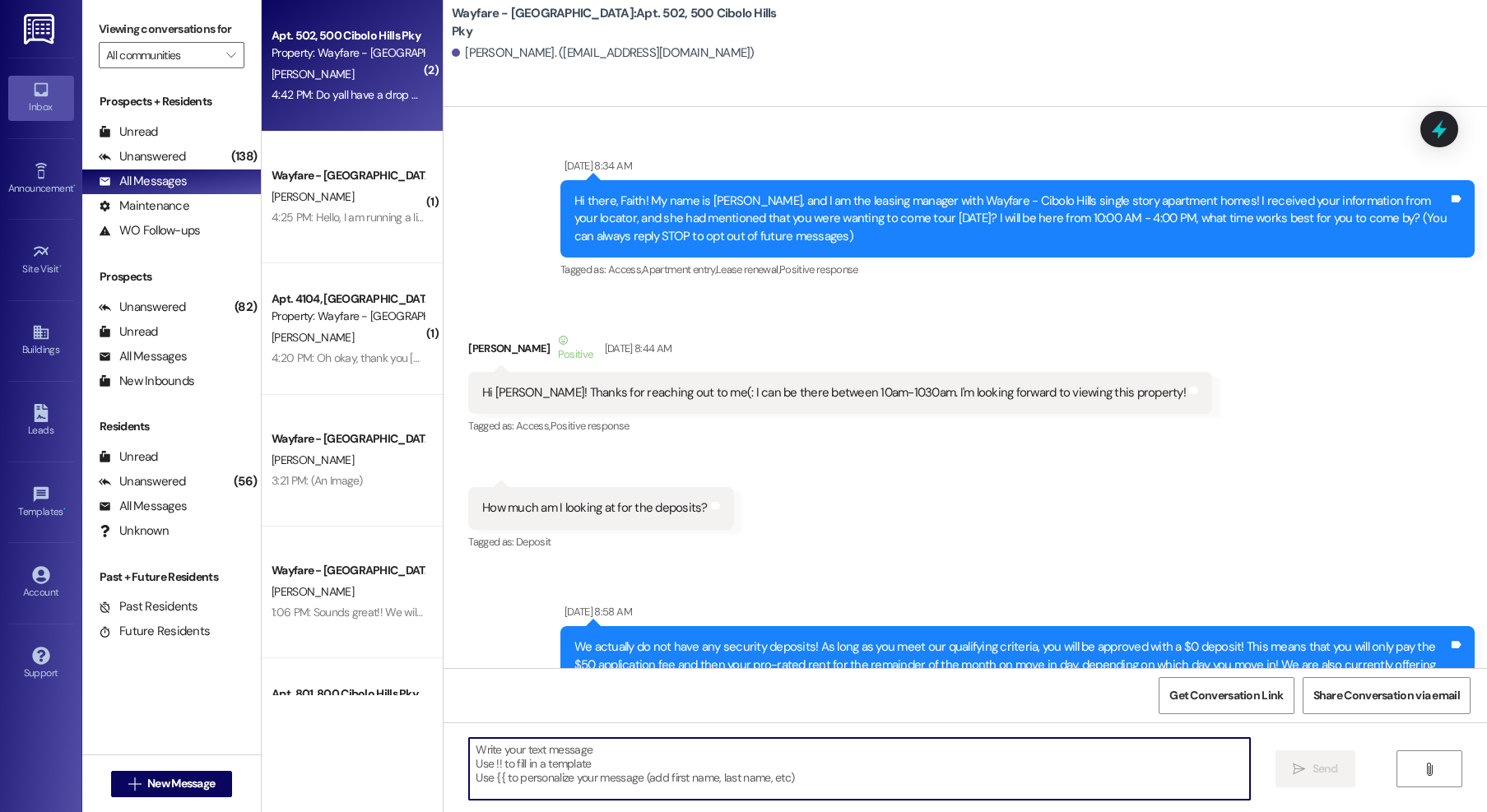
scroll to position [72751, 0]
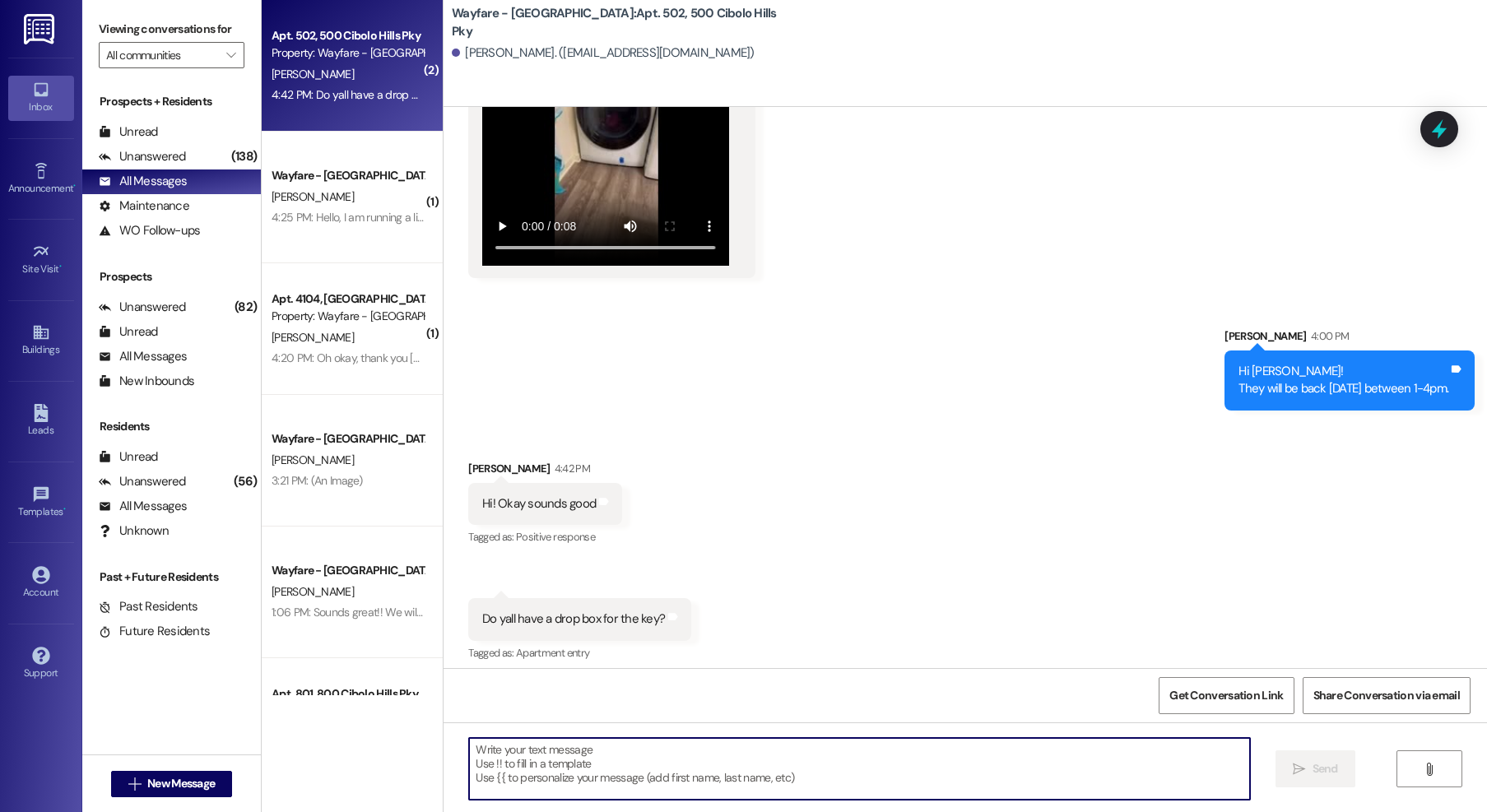
click at [584, 777] on textarea at bounding box center [859, 769] width 781 height 62
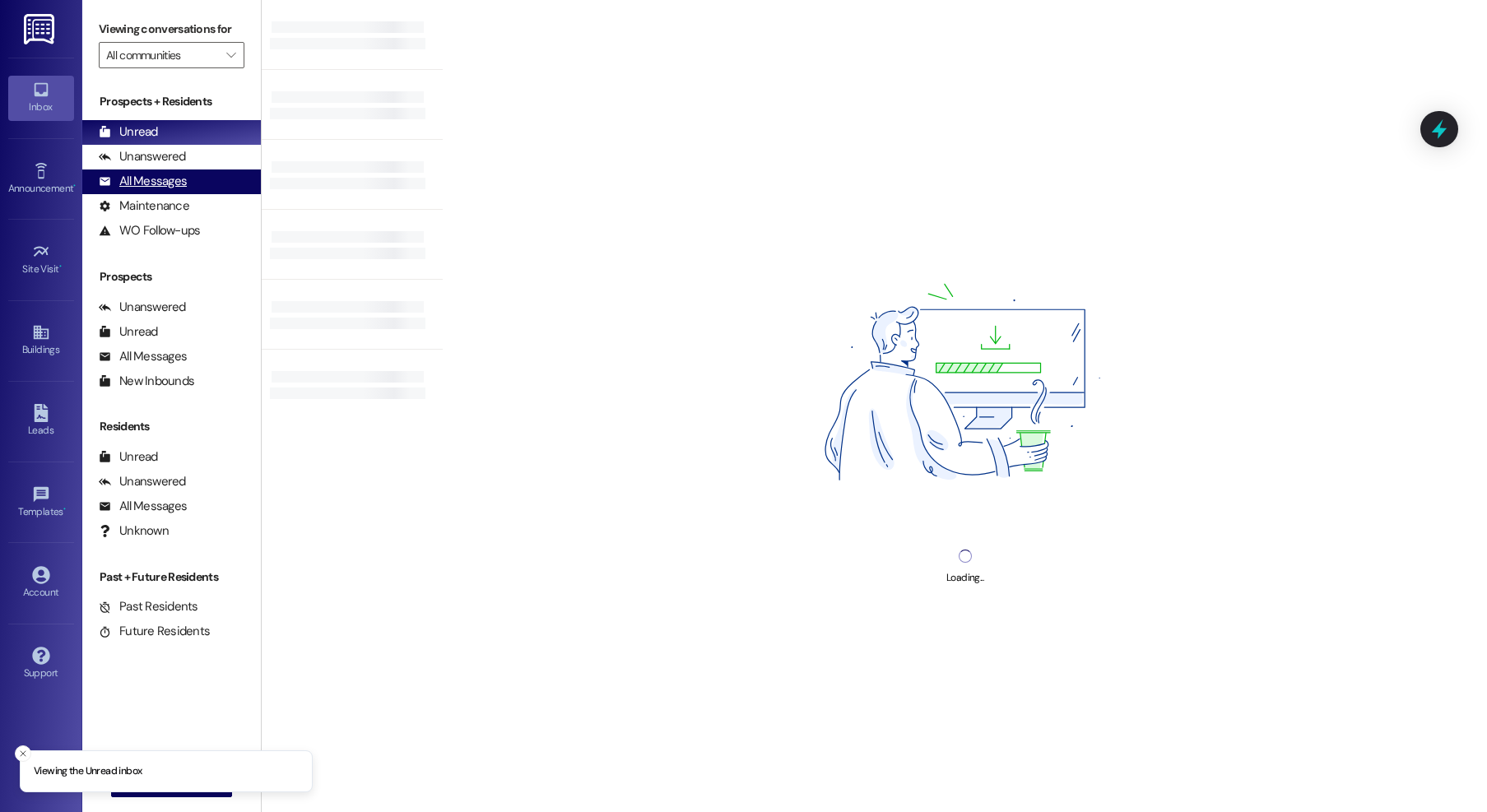
click at [173, 187] on div "All Messages" at bounding box center [142, 181] width 88 height 18
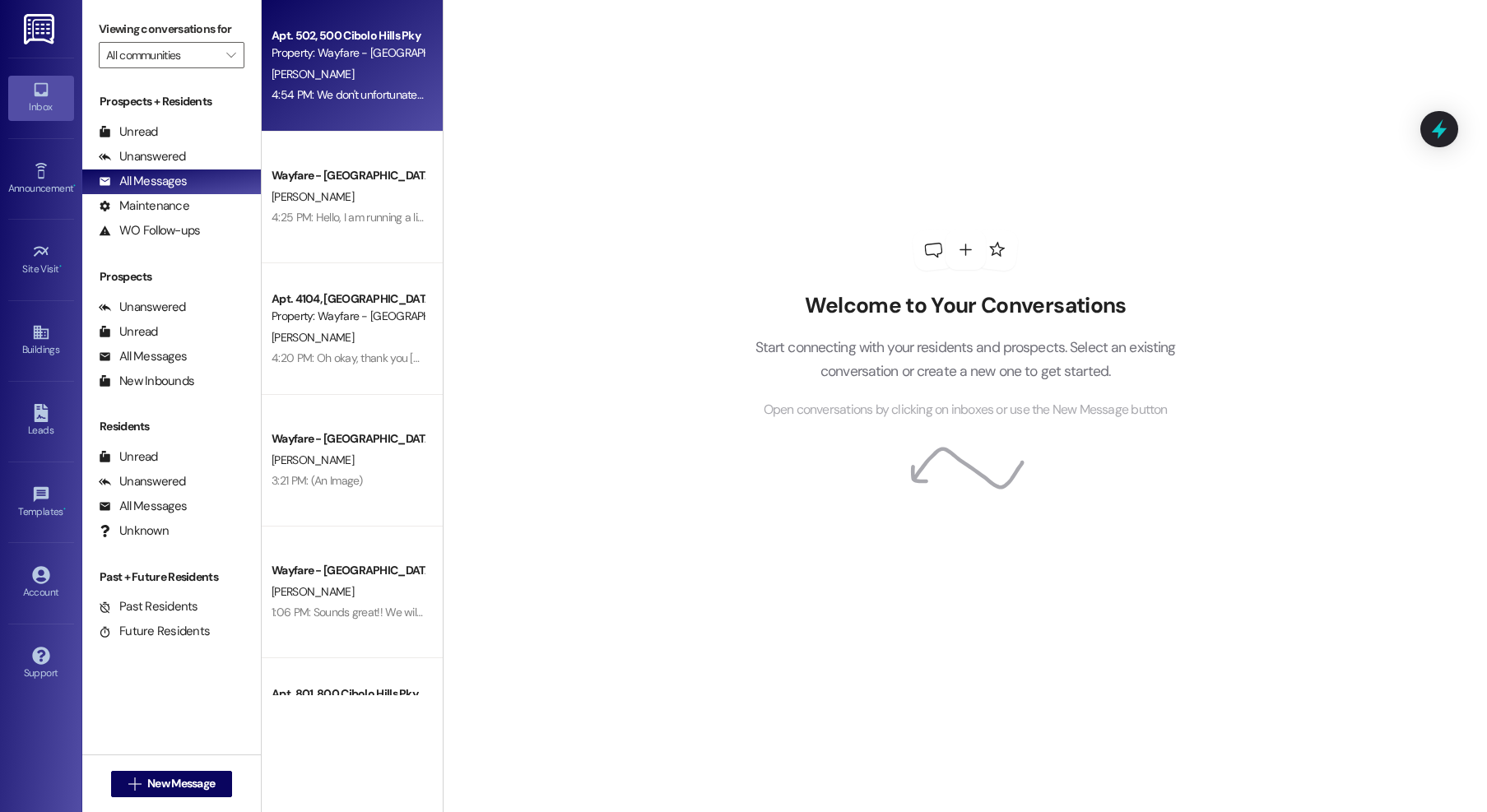
click at [283, 79] on span "[PERSON_NAME]" at bounding box center [312, 74] width 82 height 15
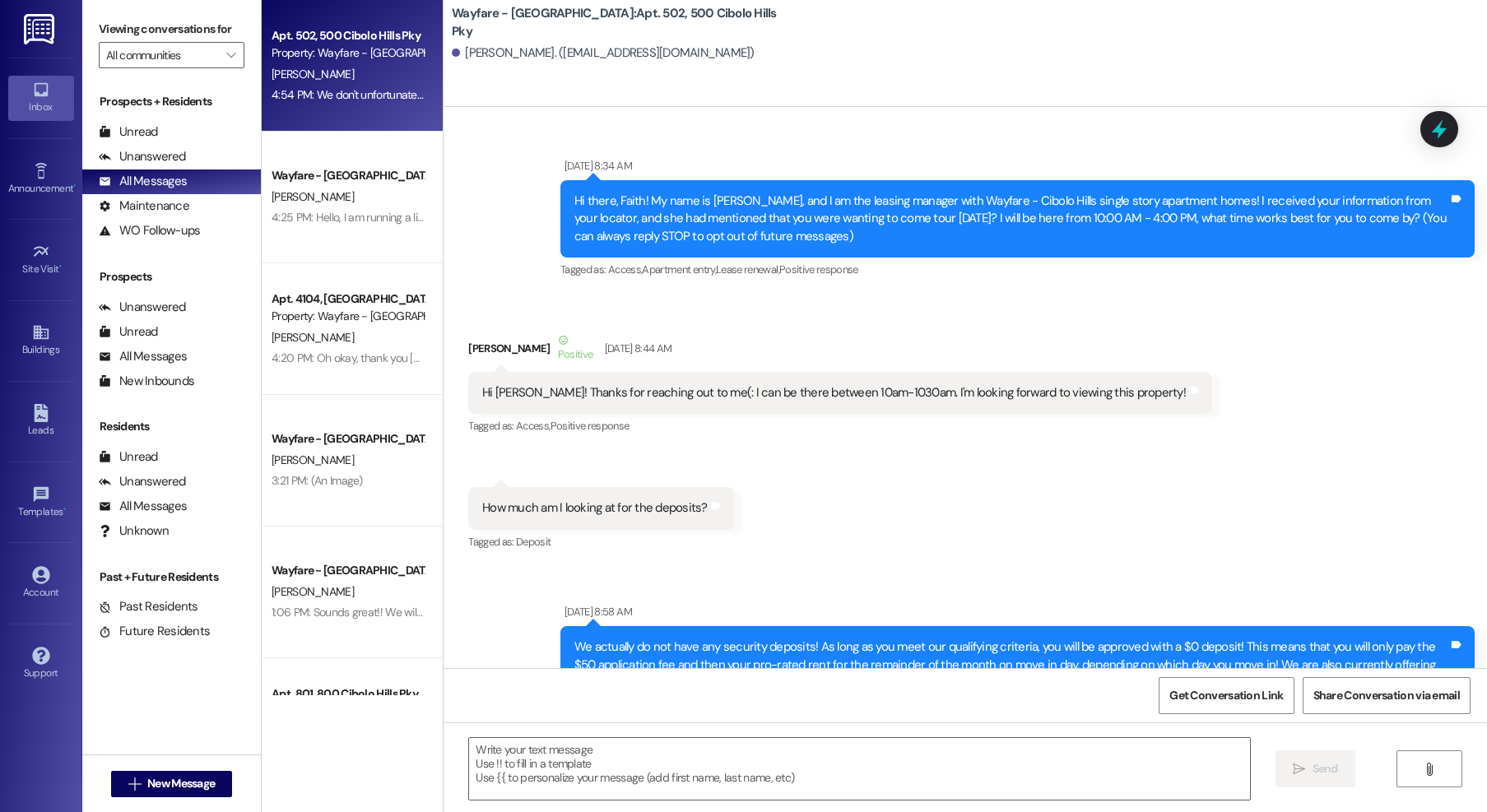
scroll to position [72751, 0]
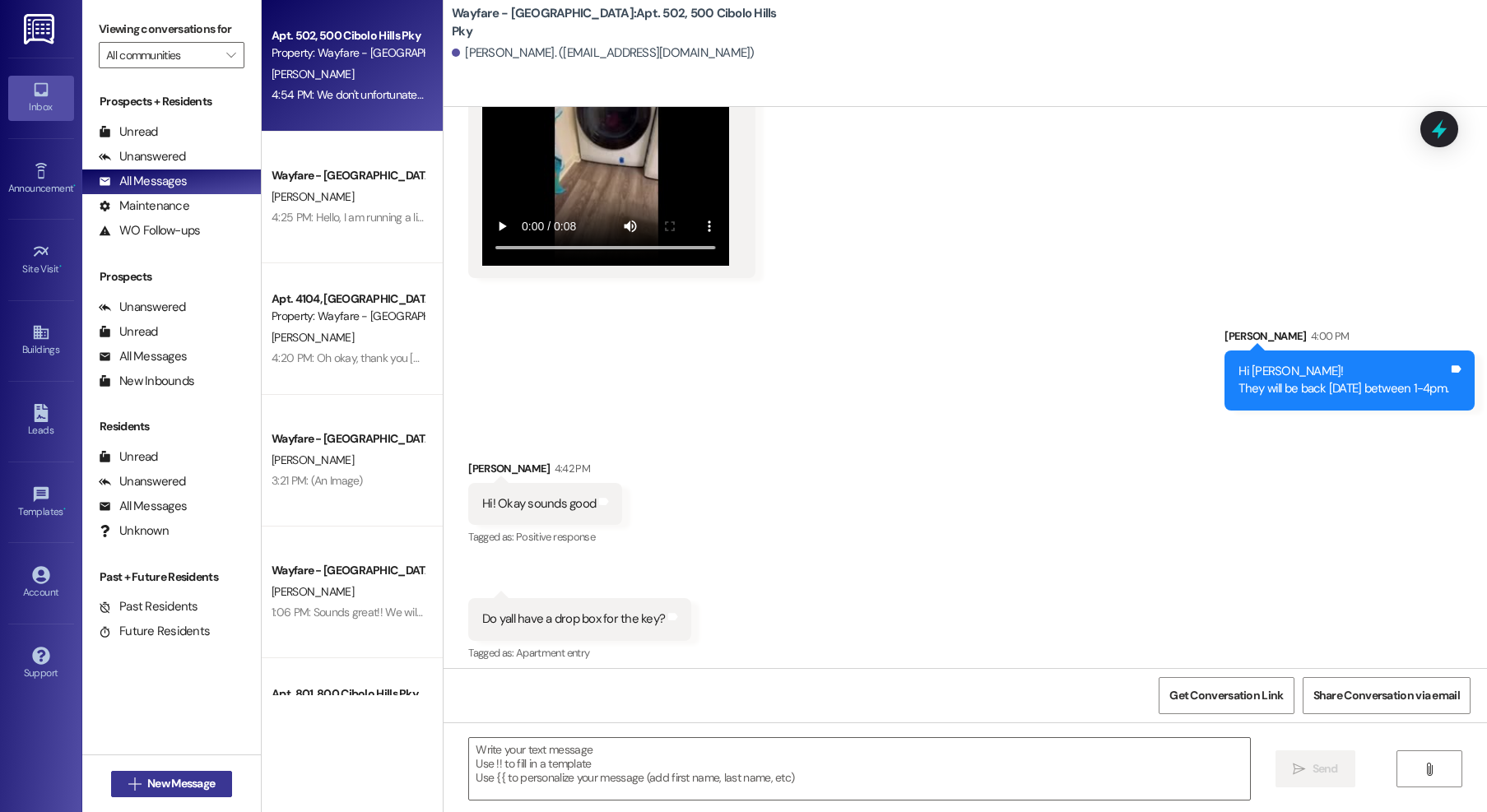
click at [186, 788] on span "New Message" at bounding box center [181, 783] width 67 height 18
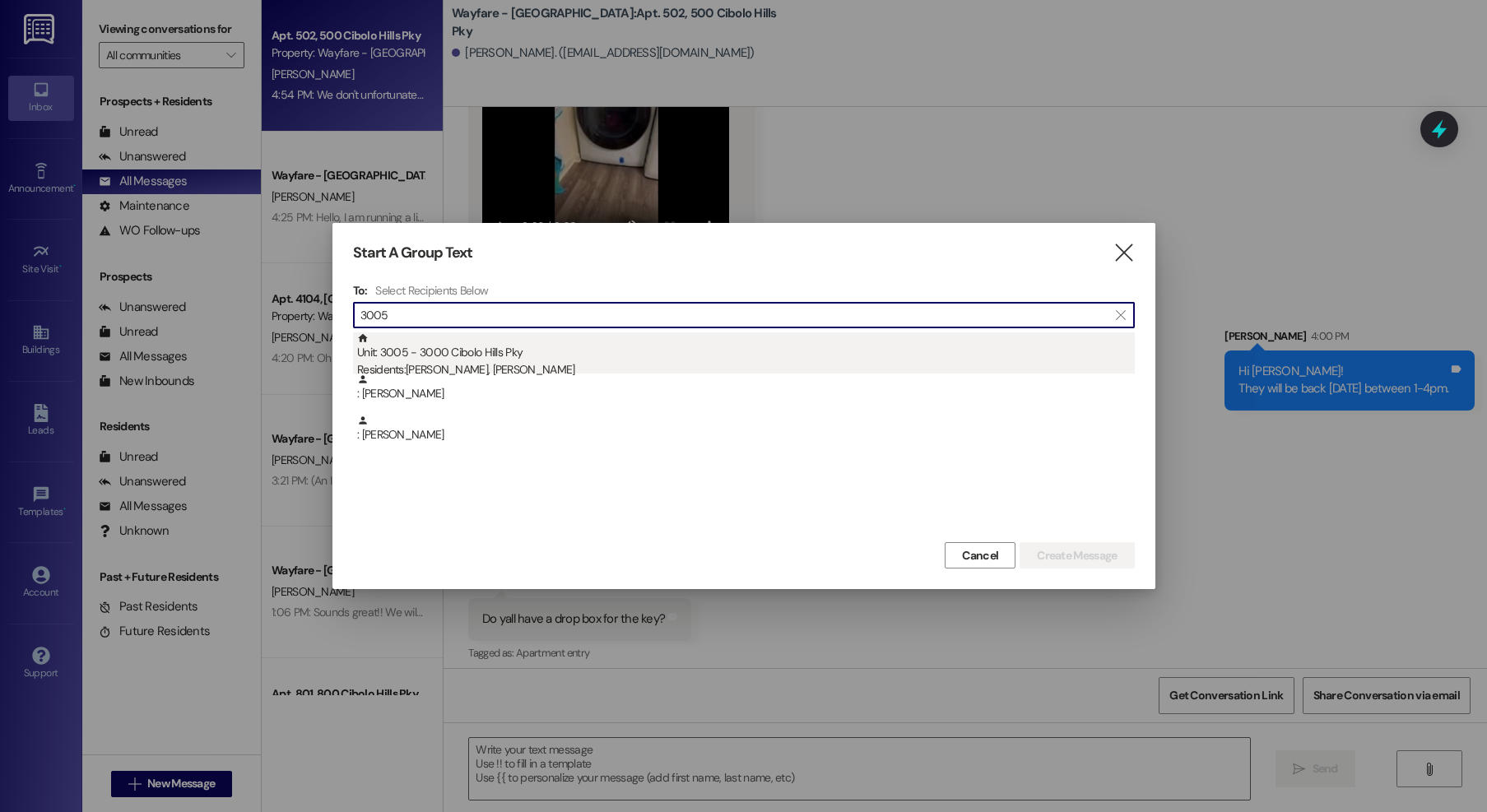
type input "3005"
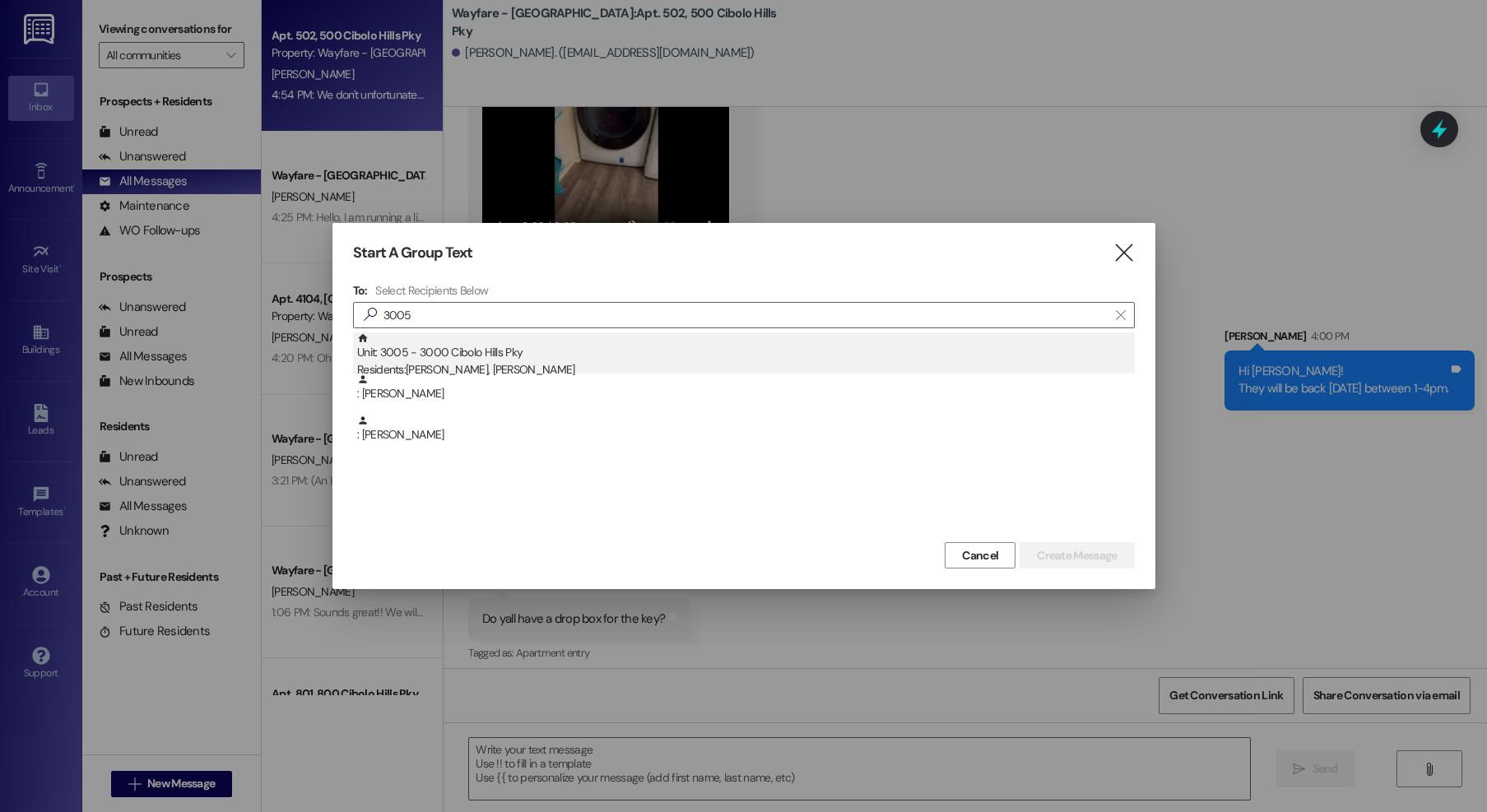
click at [570, 357] on div "Unit: 3005 - 3000 Cibolo Hills Pky Residents: Diana Aponte, Samuel Hernandez" at bounding box center [746, 355] width 777 height 47
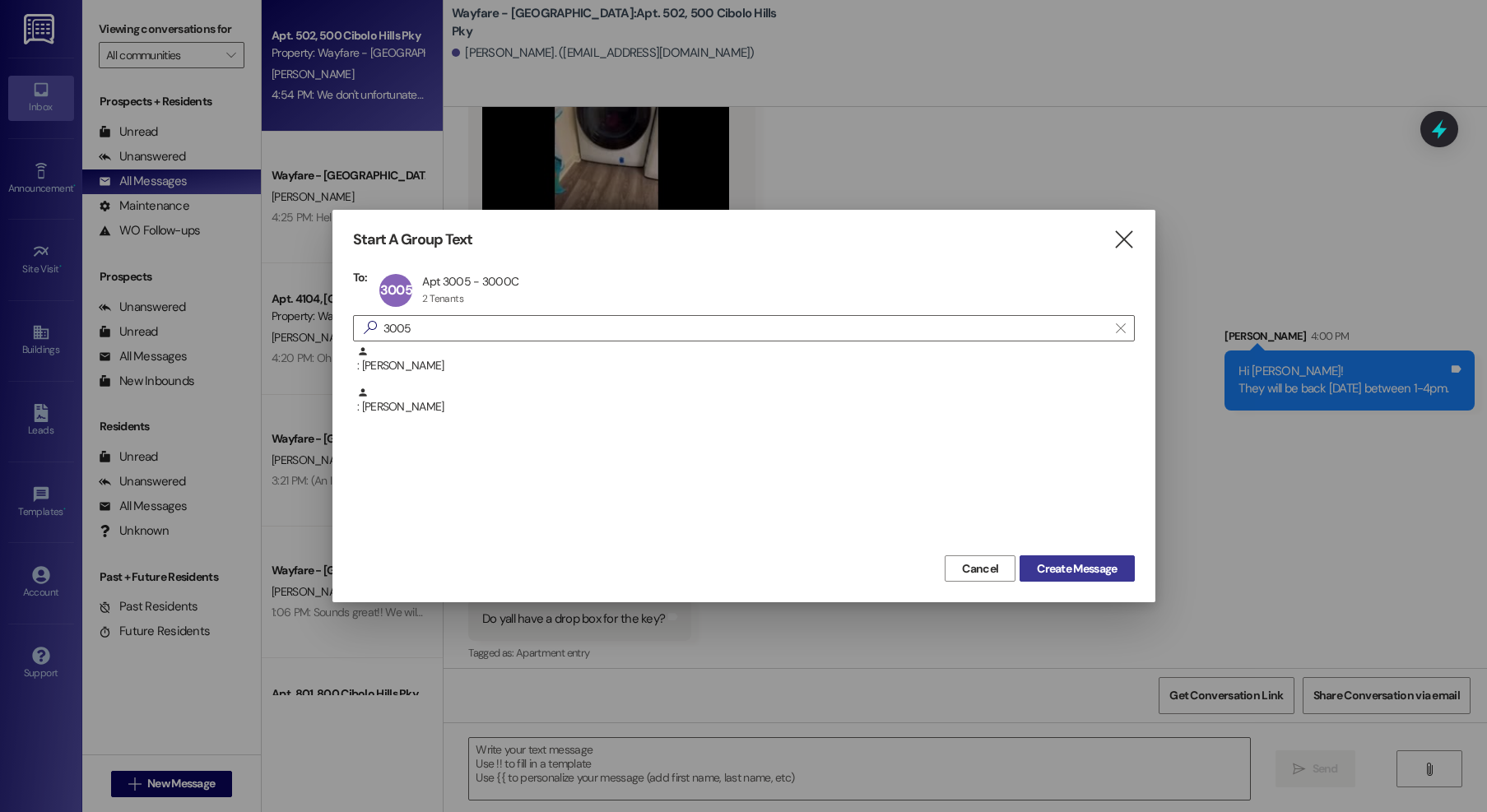
click at [1042, 572] on span "Create Message" at bounding box center [1076, 568] width 79 height 18
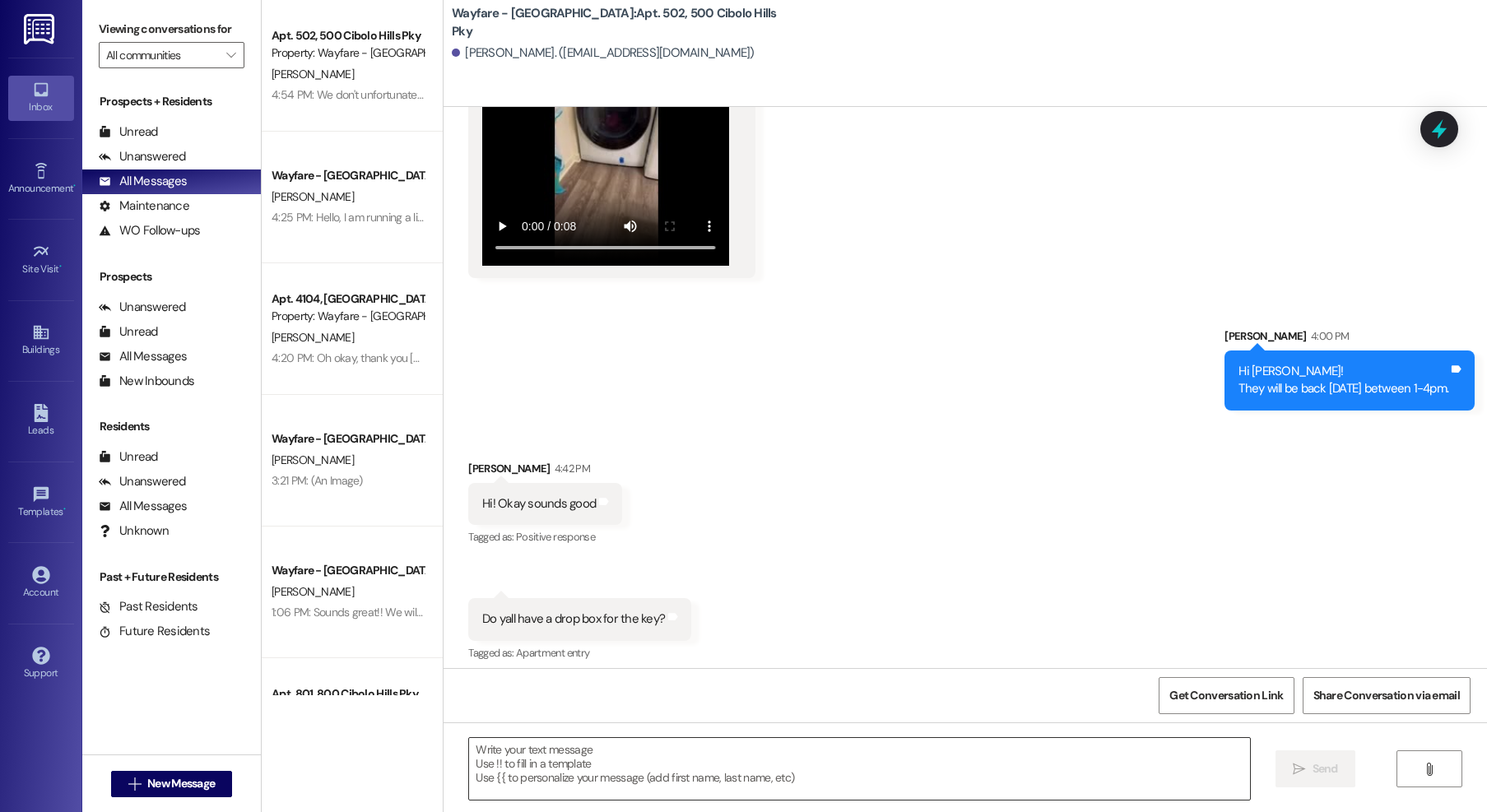
click at [1000, 771] on textarea at bounding box center [859, 769] width 781 height 62
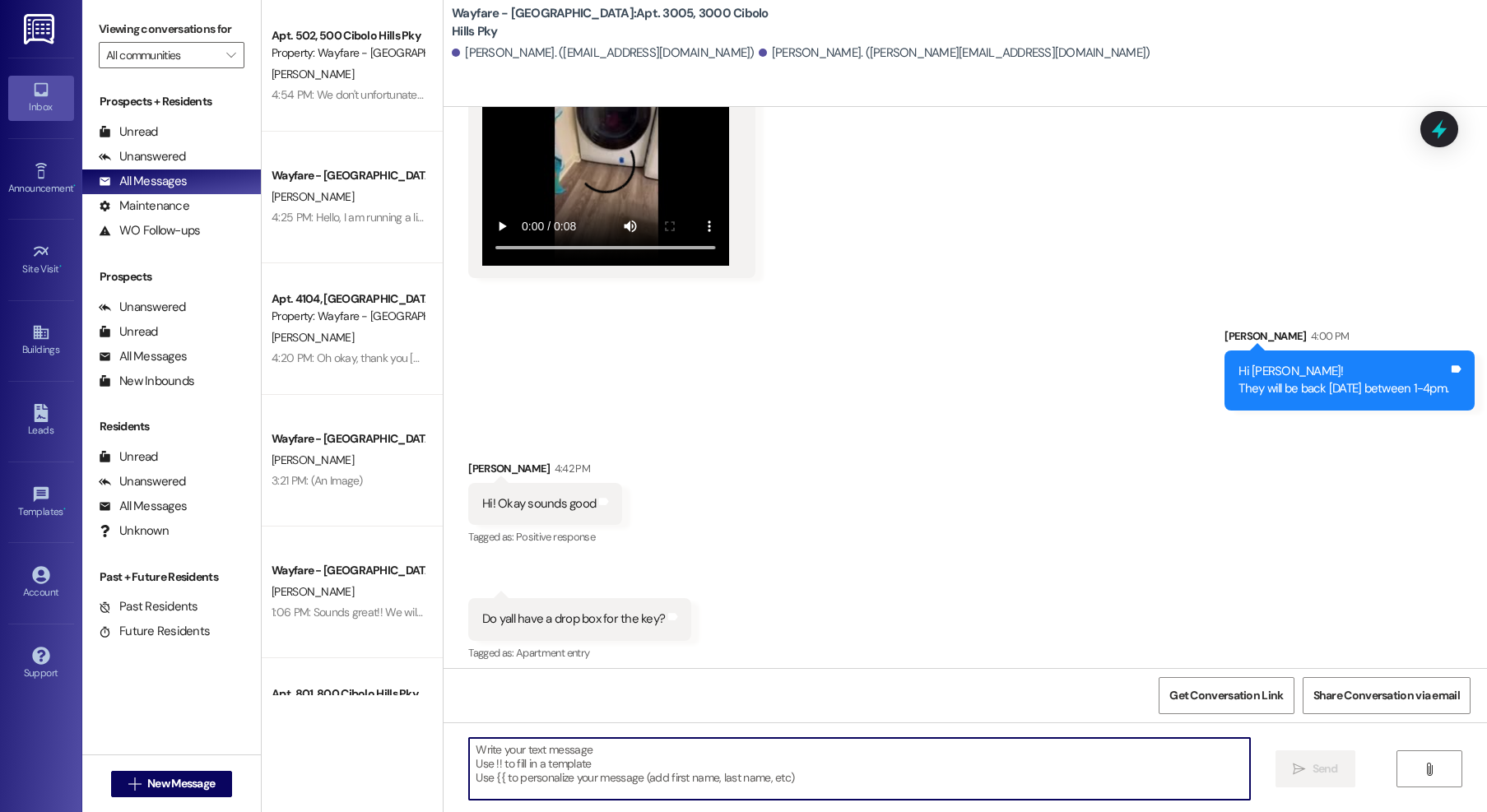
scroll to position [977, 0]
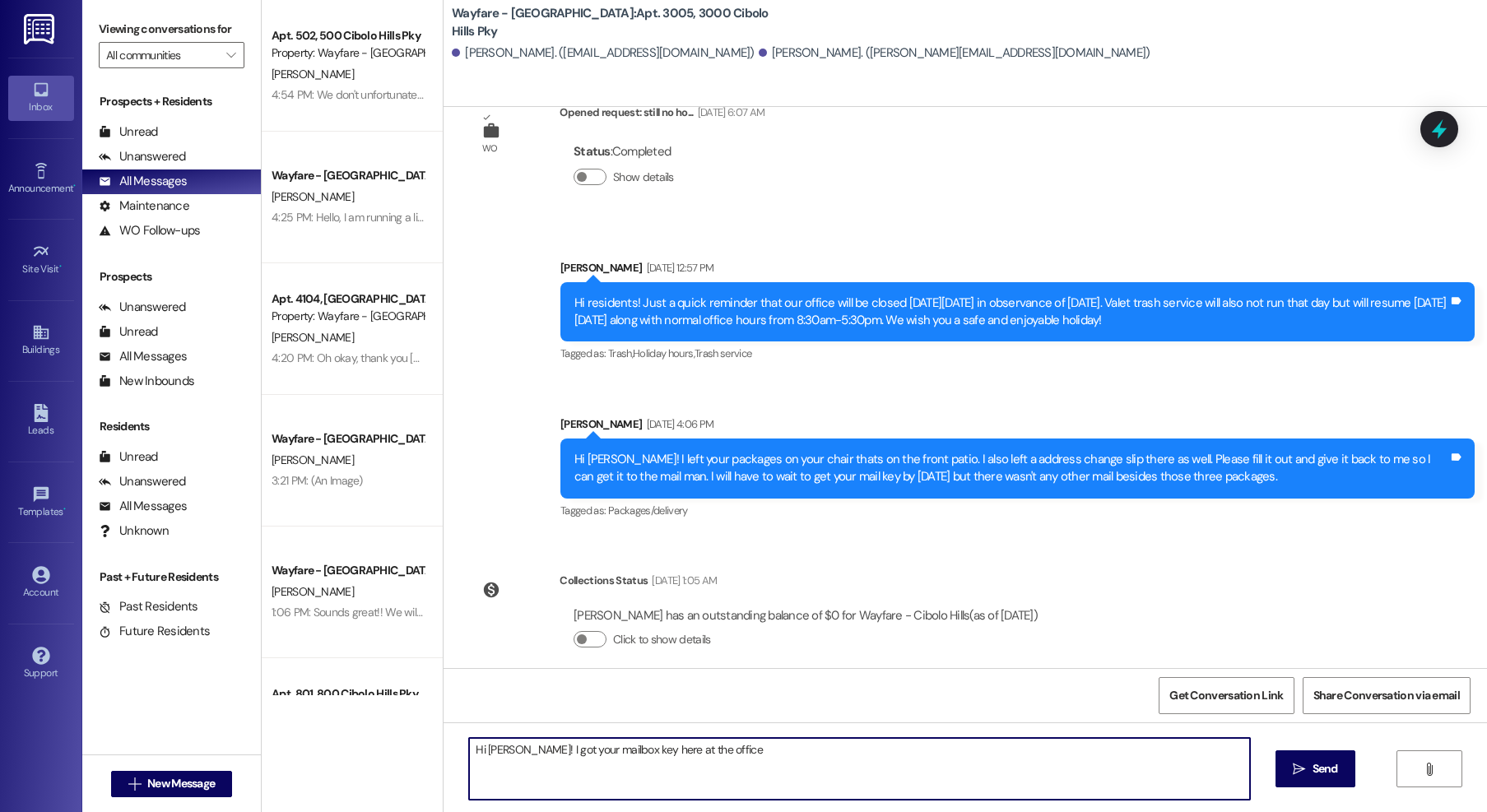
type textarea "Hi Diana! I got your mailbox key here at the office!"
